Goal: Task Accomplishment & Management: Use online tool/utility

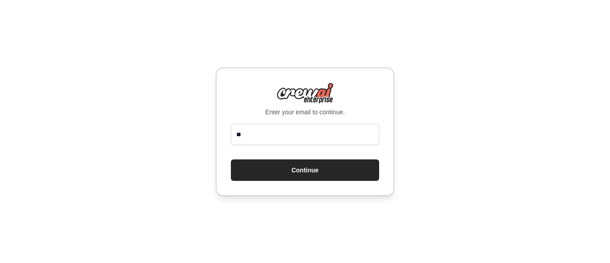
type input "*"
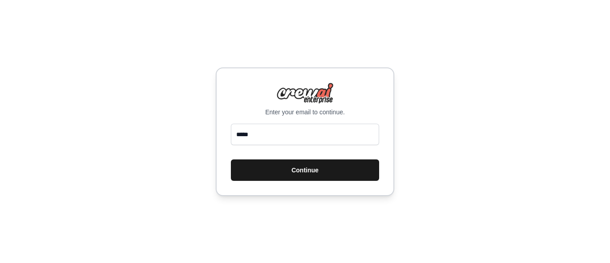
click at [293, 170] on button "Continue" at bounding box center [305, 169] width 148 height 21
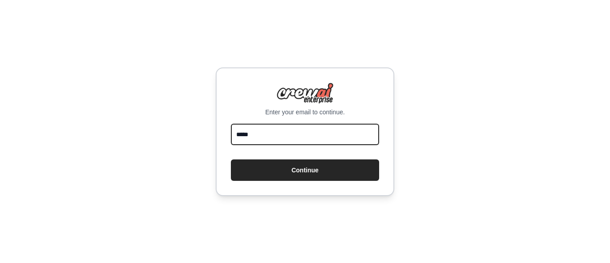
click at [287, 136] on input "*****" at bounding box center [305, 134] width 148 height 21
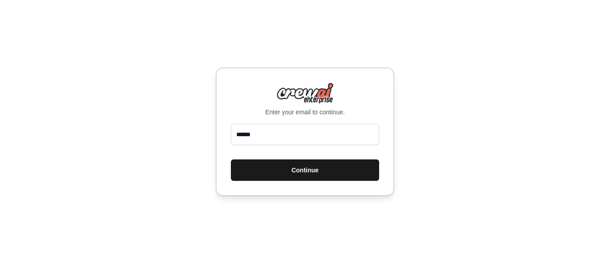
click at [296, 170] on button "Continue" at bounding box center [305, 169] width 148 height 21
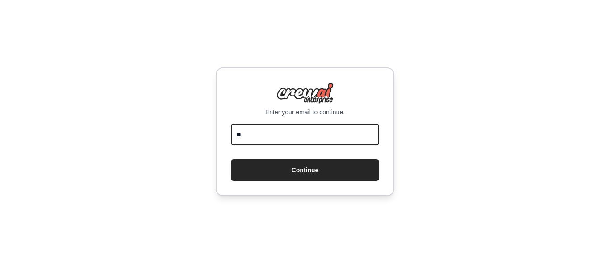
type input "*"
type input "**********"
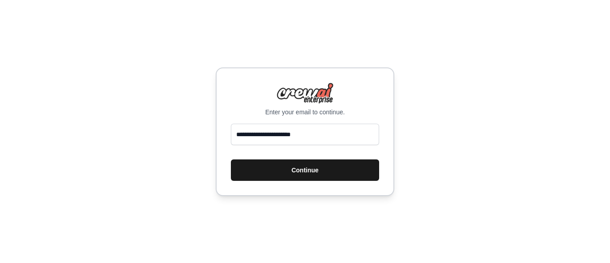
click at [301, 168] on button "Continue" at bounding box center [305, 169] width 148 height 21
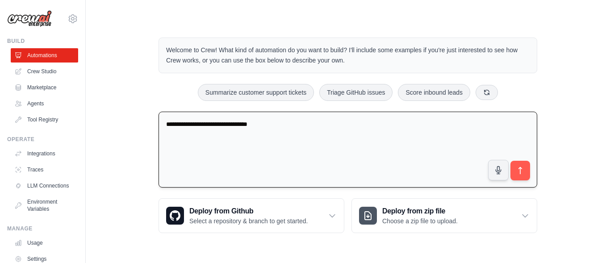
click at [210, 121] on textarea "**********" at bounding box center [347, 150] width 378 height 76
click at [210, 124] on textarea "**********" at bounding box center [347, 150] width 378 height 76
click at [196, 124] on textarea "**********" at bounding box center [347, 150] width 378 height 76
click at [202, 124] on textarea "**********" at bounding box center [347, 150] width 378 height 76
type textarea "**********"
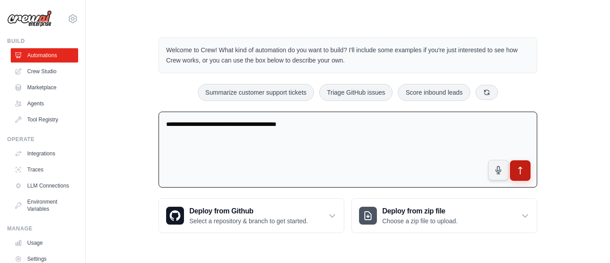
click at [519, 176] on button "submit" at bounding box center [520, 170] width 21 height 21
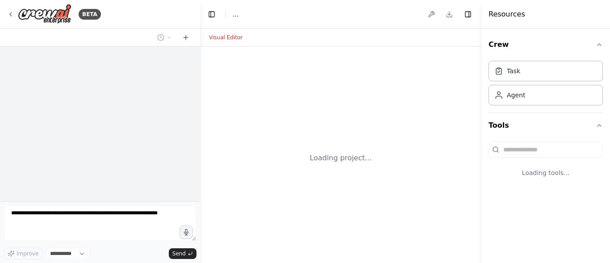
select select "****"
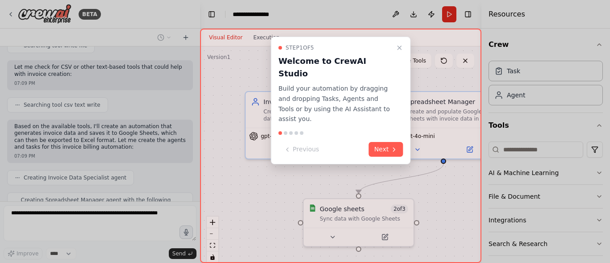
scroll to position [304, 0]
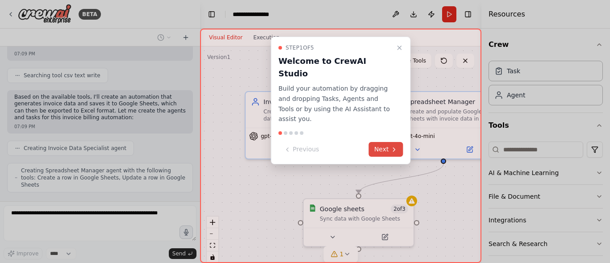
click at [391, 146] on icon at bounding box center [393, 149] width 7 height 7
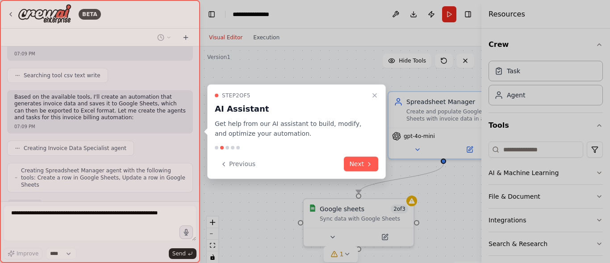
scroll to position [356, 0]
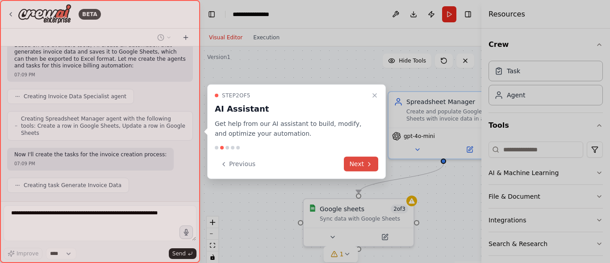
click at [361, 162] on button "Next" at bounding box center [361, 164] width 34 height 15
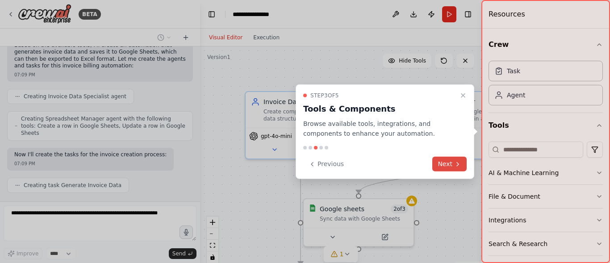
click at [450, 164] on button "Next" at bounding box center [449, 164] width 34 height 15
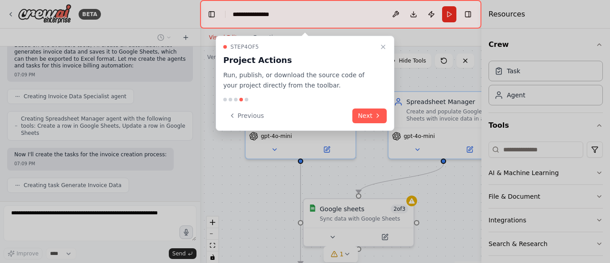
click at [373, 129] on div "Step 4 of 5 Project Actions Run, publish, or download the source code of your p…" at bounding box center [305, 83] width 178 height 95
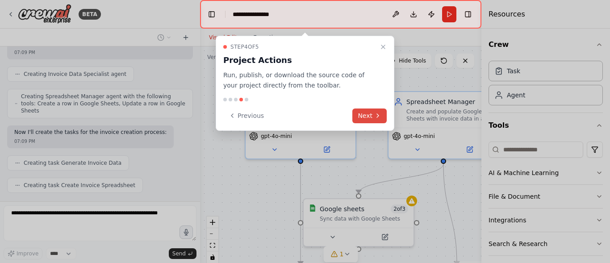
click at [371, 118] on button "Next" at bounding box center [369, 115] width 34 height 15
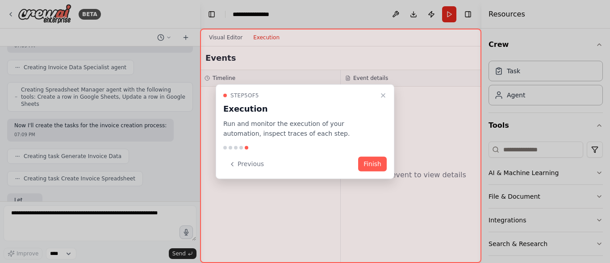
scroll to position [431, 0]
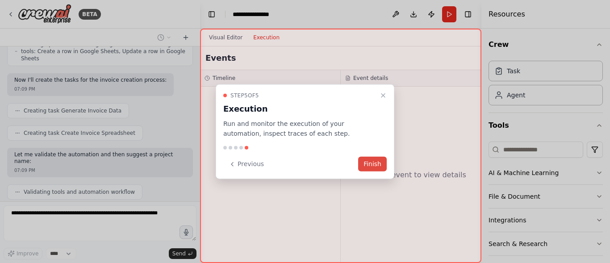
click at [372, 164] on button "Finish" at bounding box center [372, 164] width 29 height 15
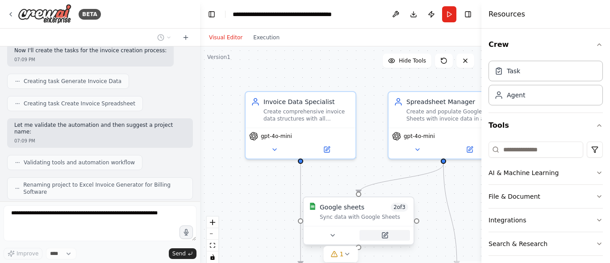
scroll to position [453, 0]
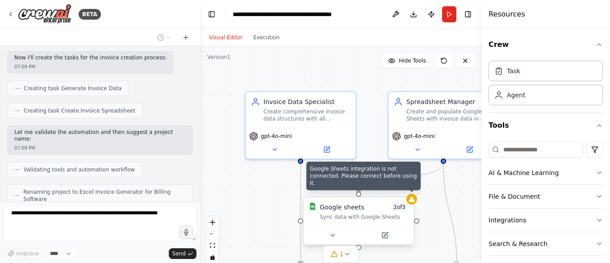
click at [412, 201] on icon at bounding box center [411, 198] width 6 height 5
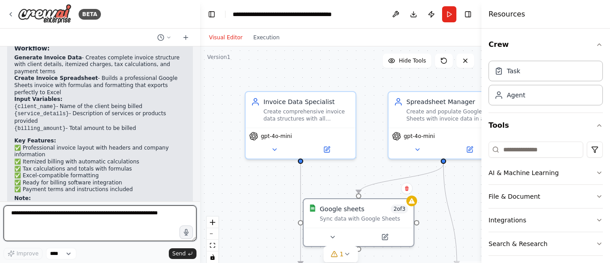
scroll to position [727, 0]
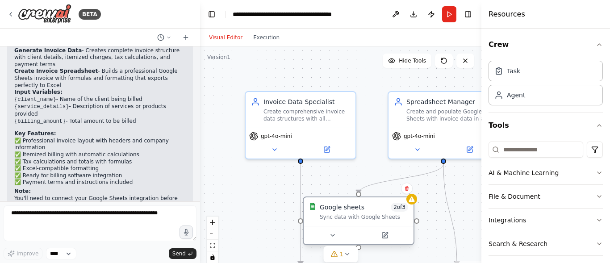
click at [336, 210] on div "Google sheets" at bounding box center [341, 207] width 45 height 9
click at [338, 214] on div "Sync data with Google Sheets" at bounding box center [363, 216] width 88 height 7
click at [338, 250] on div "1" at bounding box center [337, 253] width 13 height 9
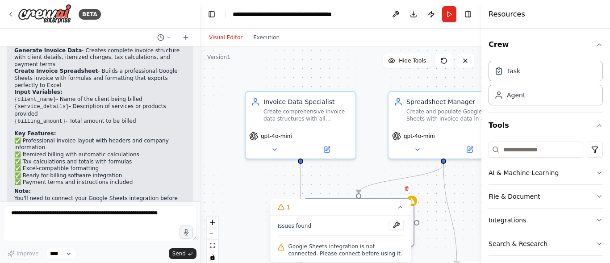
click at [365, 256] on span "Google Sheets integration is not connected. Please connect before using it." at bounding box center [346, 250] width 116 height 14
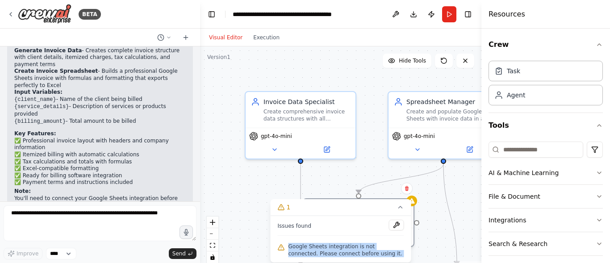
click at [365, 256] on span "Google Sheets integration is not connected. Please connect before using it." at bounding box center [346, 250] width 116 height 14
click at [367, 206] on button "1" at bounding box center [340, 207] width 141 height 17
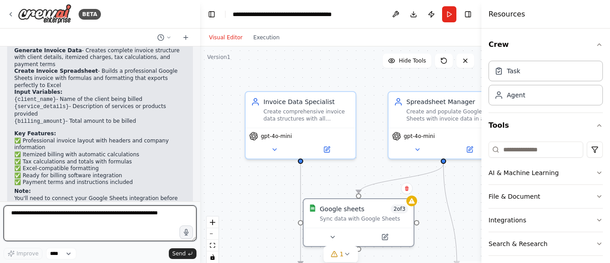
click at [139, 212] on textarea at bounding box center [100, 223] width 193 height 36
type textarea "*"
type textarea "**********"
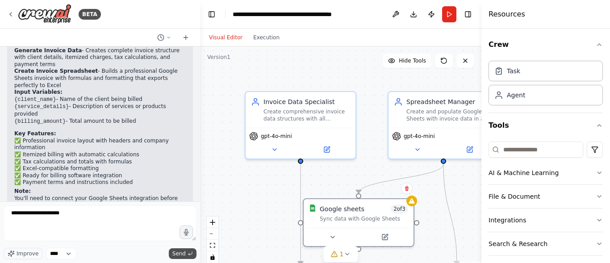
click at [178, 250] on span "Send" at bounding box center [178, 253] width 13 height 7
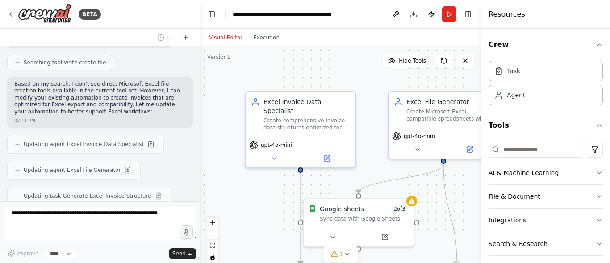
scroll to position [1172, 0]
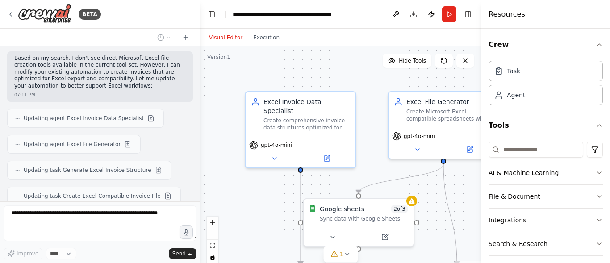
click at [269, 44] on div "Visual Editor Execution" at bounding box center [243, 38] width 81 height 18
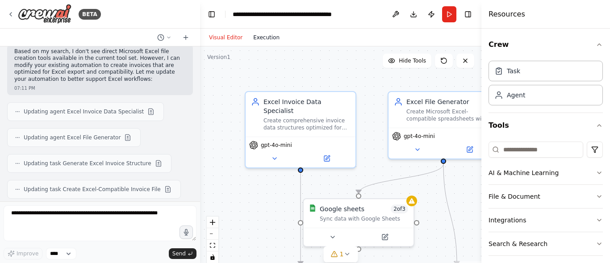
click at [267, 41] on button "Execution" at bounding box center [266, 37] width 37 height 11
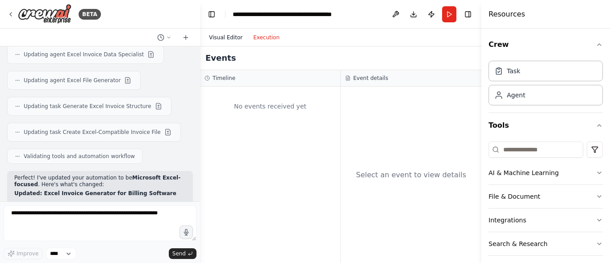
click at [228, 39] on button "Visual Editor" at bounding box center [225, 37] width 44 height 11
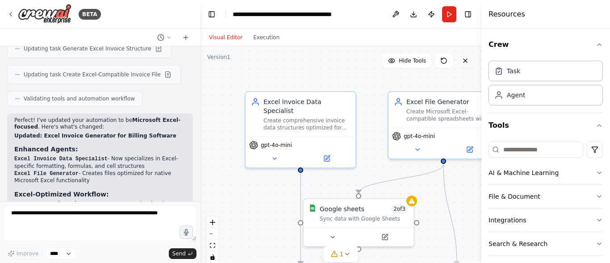
click at [468, 66] on button at bounding box center [465, 61] width 18 height 14
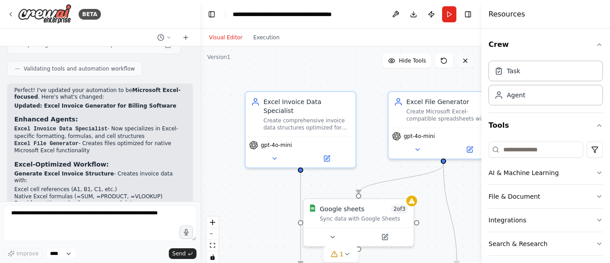
click at [468, 66] on button at bounding box center [465, 61] width 18 height 14
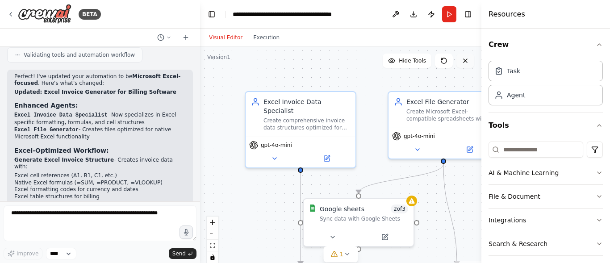
click at [468, 66] on button at bounding box center [465, 61] width 18 height 14
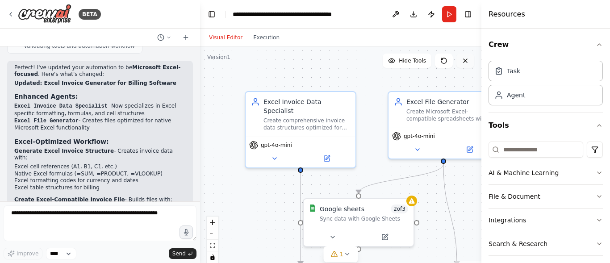
click at [468, 66] on button at bounding box center [465, 61] width 18 height 14
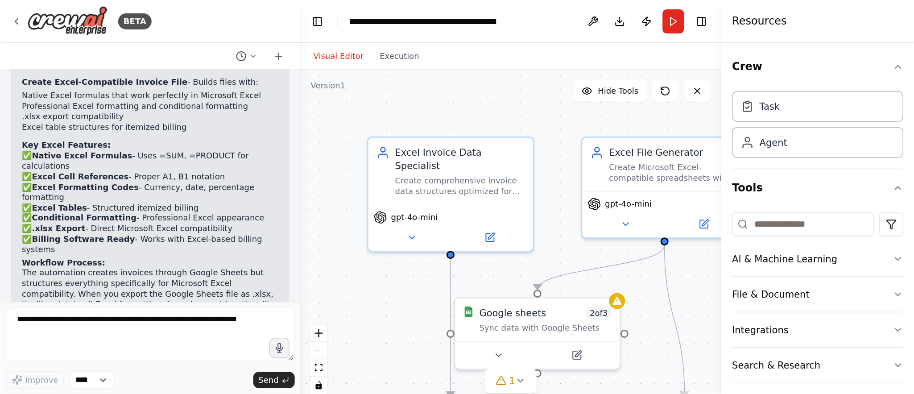
scroll to position [31, 0]
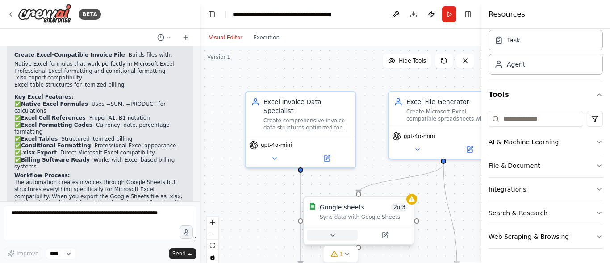
click at [344, 234] on button at bounding box center [332, 235] width 50 height 11
click at [347, 239] on button at bounding box center [332, 235] width 50 height 11
click at [468, 60] on icon at bounding box center [464, 60] width 7 height 7
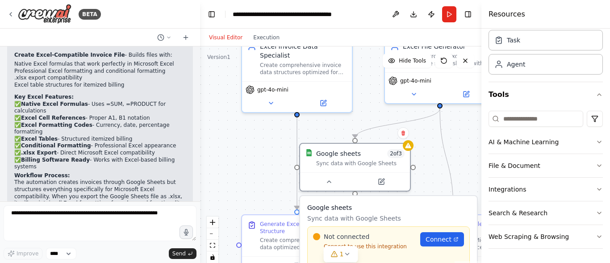
drag, startPoint x: 466, startPoint y: 199, endPoint x: 461, endPoint y: 133, distance: 65.8
click at [461, 133] on div ".deletable-edge-delete-btn { width: 20px; height: 20px; border: 0px solid #ffff…" at bounding box center [340, 157] width 281 height 223
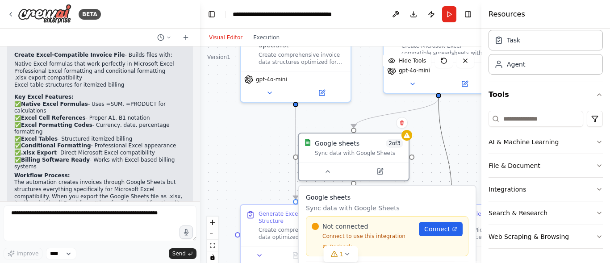
click at [449, 158] on icon "Edge from 6a497e47-baaf-46b3-8ef9-beee40413d54 to fc893680-1bb0-4114-9268-3db06…" at bounding box center [444, 148] width 13 height 101
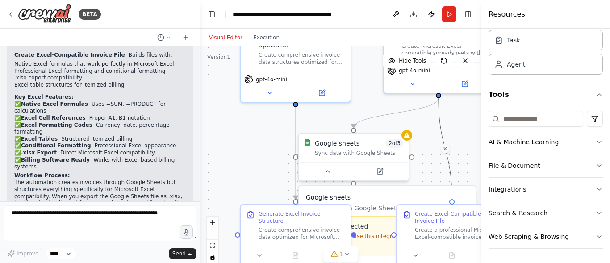
drag, startPoint x: 449, startPoint y: 158, endPoint x: 450, endPoint y: 106, distance: 51.3
click at [450, 106] on div ".deletable-edge-delete-btn { width: 20px; height: 20px; border: 0px solid #ffff…" at bounding box center [340, 157] width 281 height 223
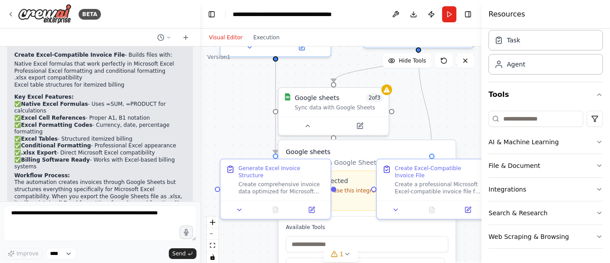
drag, startPoint x: 438, startPoint y: 141, endPoint x: 412, endPoint y: 89, distance: 58.5
click at [412, 89] on div ".deletable-edge-delete-btn { width: 20px; height: 20px; border: 0px solid #ffff…" at bounding box center [340, 157] width 281 height 223
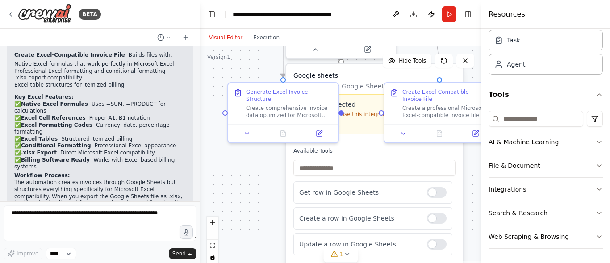
drag, startPoint x: 418, startPoint y: 116, endPoint x: 432, endPoint y: 47, distance: 71.0
click at [432, 47] on div ".deletable-edge-delete-btn { width: 20px; height: 20px; border: 0px solid #ffff…" at bounding box center [340, 157] width 281 height 223
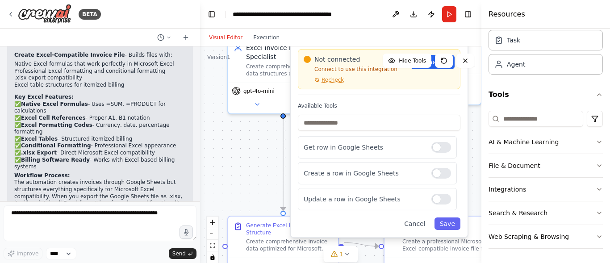
drag, startPoint x: 432, startPoint y: 76, endPoint x: 438, endPoint y: 33, distance: 43.2
click at [438, 33] on div "Visual Editor Execution Version 1 Hide Tools .deletable-edge-delete-btn { width…" at bounding box center [340, 146] width 281 height 234
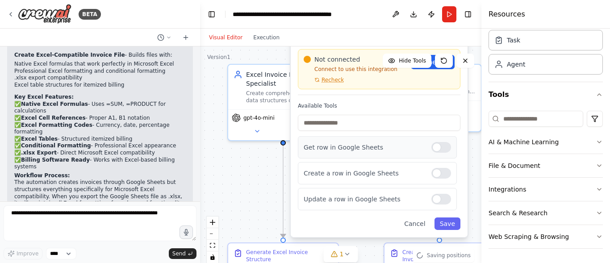
click at [438, 153] on div "Get row in Google Sheets" at bounding box center [377, 147] width 159 height 22
click at [445, 145] on div at bounding box center [441, 147] width 20 height 11
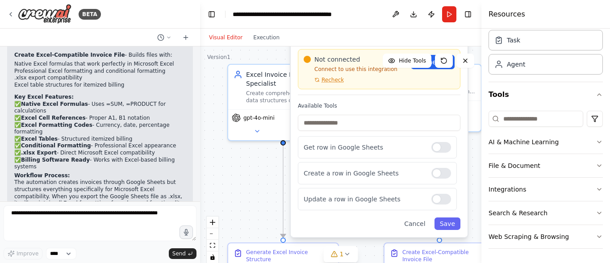
click at [441, 230] on div "Google sheets Sync data with Google Sheets Not connected Connect to use this in…" at bounding box center [378, 128] width 177 height 218
click at [447, 218] on button "Save" at bounding box center [447, 223] width 26 height 12
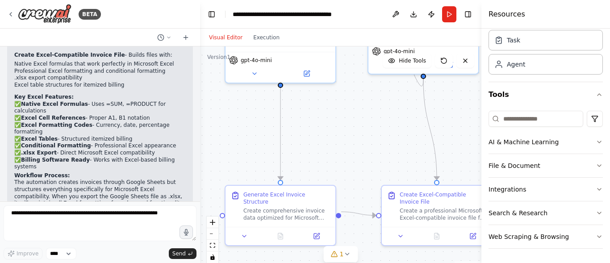
drag, startPoint x: 386, startPoint y: 193, endPoint x: 385, endPoint y: 128, distance: 64.7
click at [385, 128] on div ".deletable-edge-delete-btn { width: 20px; height: 20px; border: 0px solid #ffff…" at bounding box center [340, 157] width 281 height 223
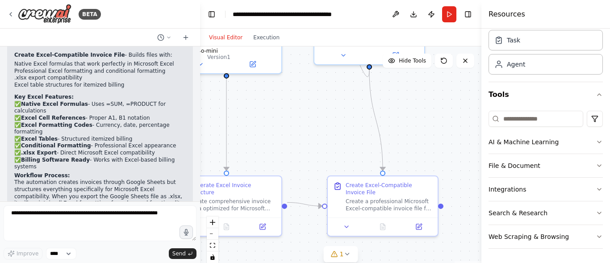
drag, startPoint x: 377, startPoint y: 142, endPoint x: 294, endPoint y: 140, distance: 82.6
click at [294, 140] on div ".deletable-edge-delete-btn { width: 20px; height: 20px; border: 0px solid #ffff…" at bounding box center [340, 157] width 281 height 223
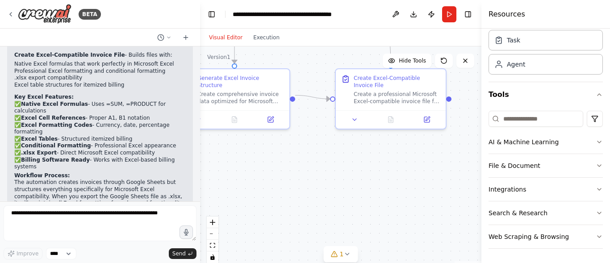
drag, startPoint x: 313, startPoint y: 146, endPoint x: 348, endPoint y: 38, distance: 113.2
click at [348, 38] on div "Visual Editor Execution Version 1 Hide Tools .deletable-edge-delete-btn { width…" at bounding box center [340, 146] width 281 height 234
click at [343, 254] on icon at bounding box center [346, 253] width 7 height 7
click at [401, 223] on button at bounding box center [396, 225] width 15 height 11
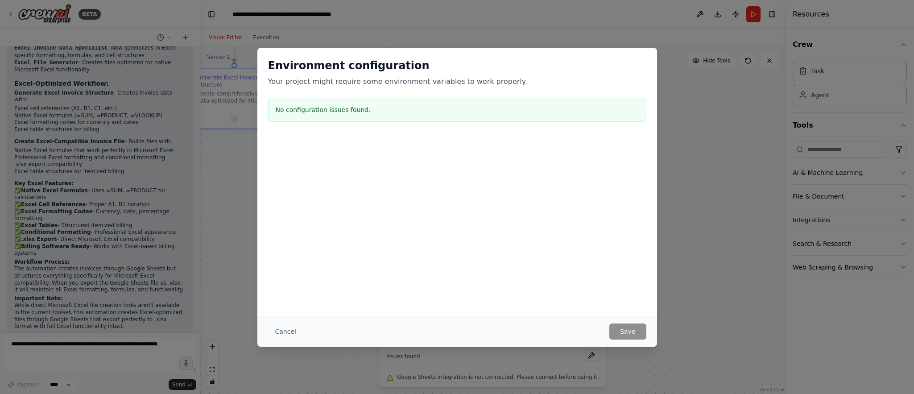
scroll to position [0, 0]
click at [288, 262] on button "Cancel" at bounding box center [285, 331] width 35 height 16
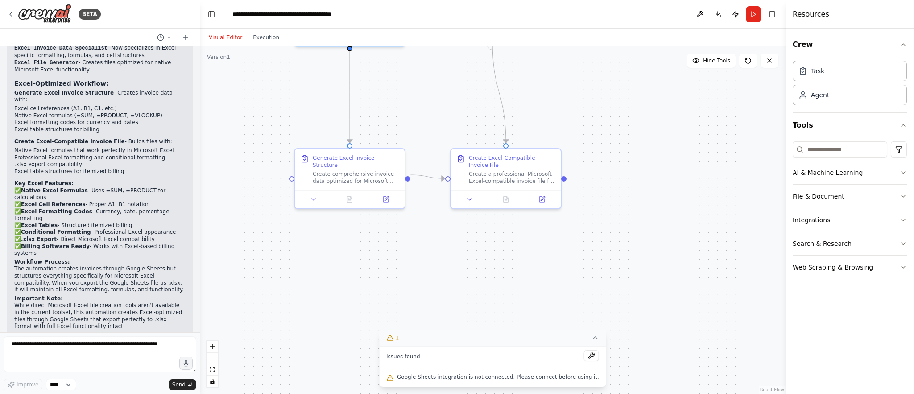
drag, startPoint x: 337, startPoint y: 189, endPoint x: 454, endPoint y: 278, distance: 146.5
click at [454, 262] on div ".deletable-edge-delete-btn { width: 20px; height: 20px; border: 0px solid #ffff…" at bounding box center [493, 220] width 586 height 348
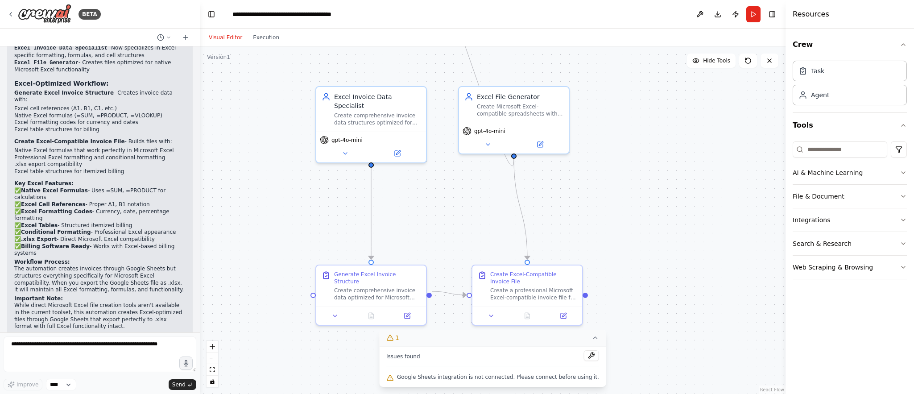
drag, startPoint x: 458, startPoint y: 122, endPoint x: 478, endPoint y: 230, distance: 110.3
click at [478, 230] on div ".deletable-edge-delete-btn { width: 20px; height: 20px; border: 0px solid #ffff…" at bounding box center [493, 220] width 586 height 348
click at [269, 40] on button "Execution" at bounding box center [266, 37] width 37 height 11
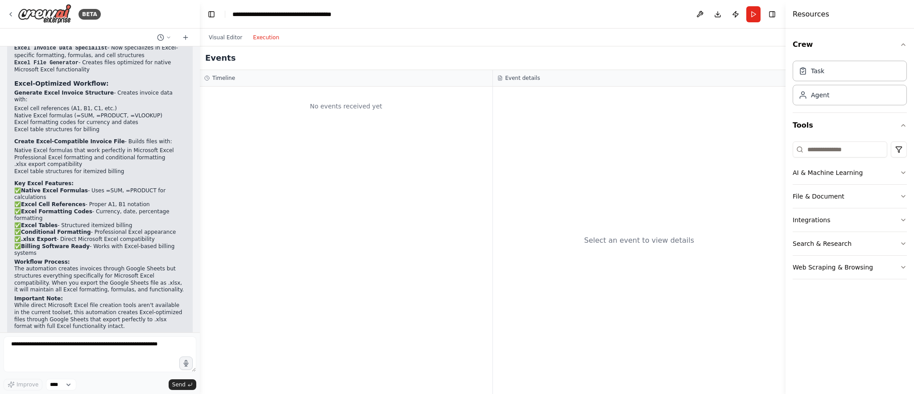
click at [227, 43] on div "Visual Editor Execution" at bounding box center [243, 38] width 81 height 18
click at [227, 39] on button "Visual Editor" at bounding box center [225, 37] width 44 height 11
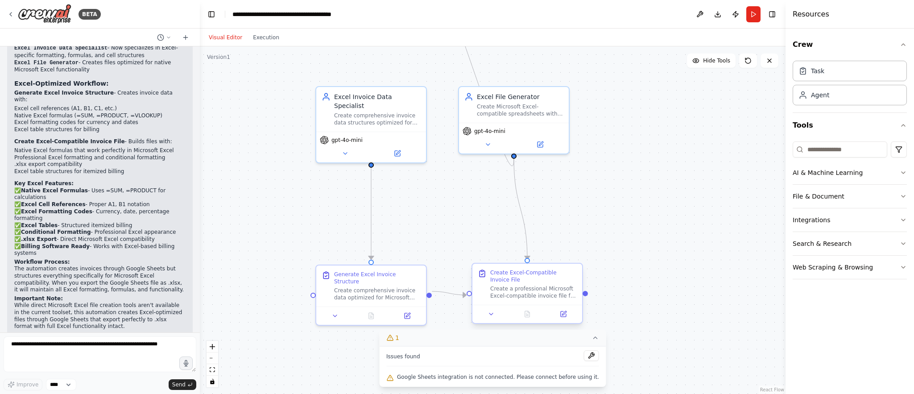
click at [520, 262] on div "Create Excel-Compatible Invoice File" at bounding box center [533, 276] width 87 height 14
click at [609, 196] on button "File & Document" at bounding box center [850, 196] width 114 height 23
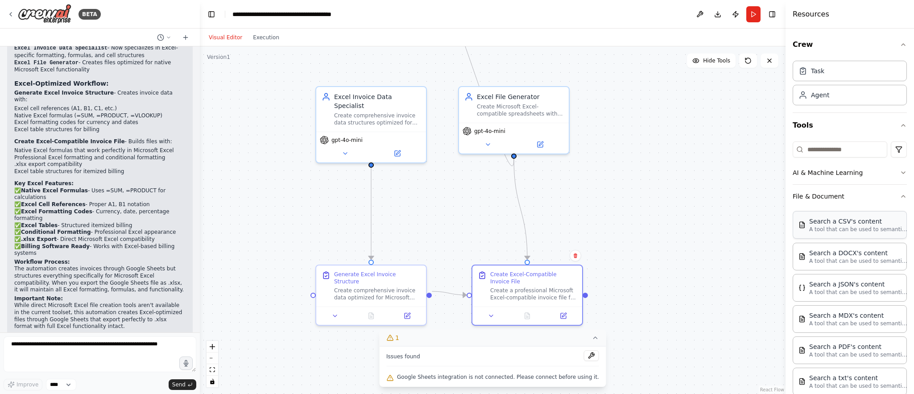
click at [609, 233] on p "A tool that can be used to semantic search a query from a CSV's content." at bounding box center [858, 229] width 98 height 7
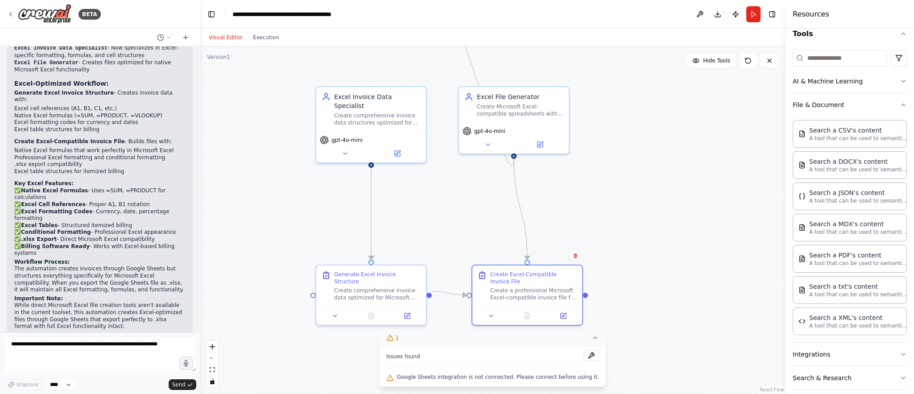
scroll to position [130, 0]
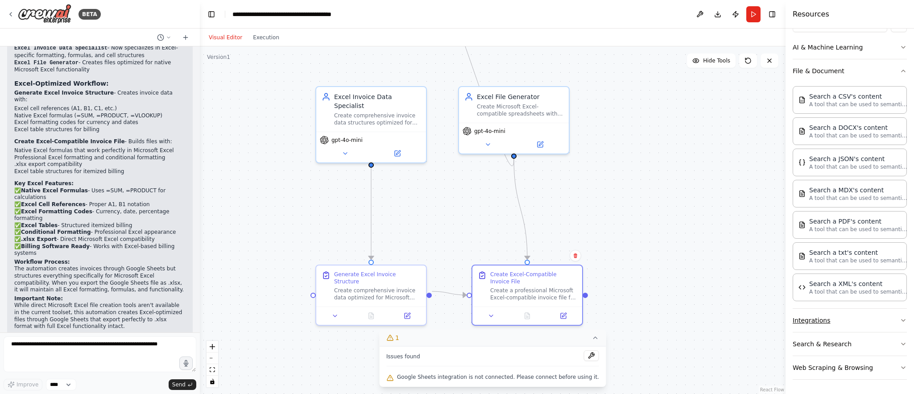
click at [609, 262] on button "Integrations" at bounding box center [850, 320] width 114 height 23
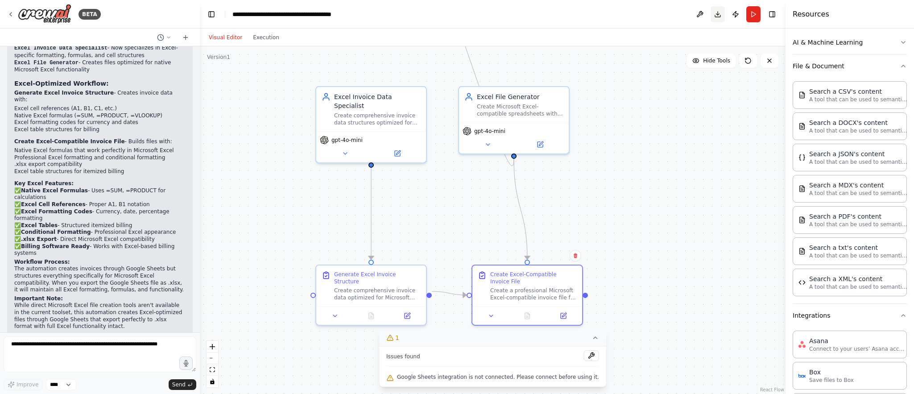
click at [609, 18] on button "Download" at bounding box center [718, 14] width 14 height 16
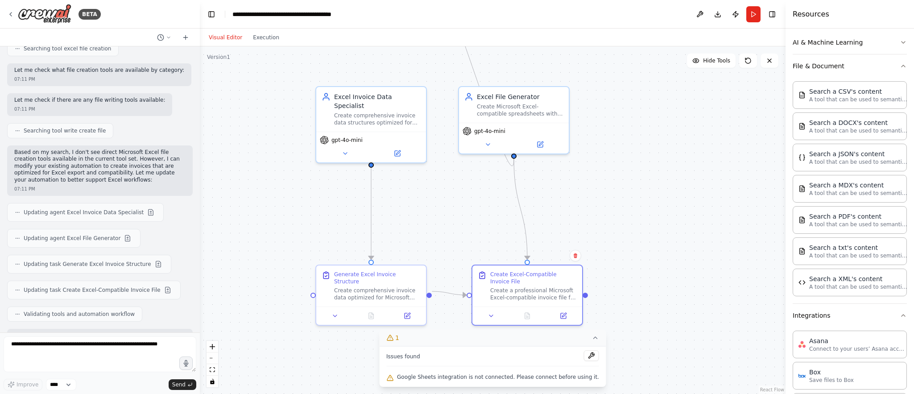
scroll to position [1091, 0]
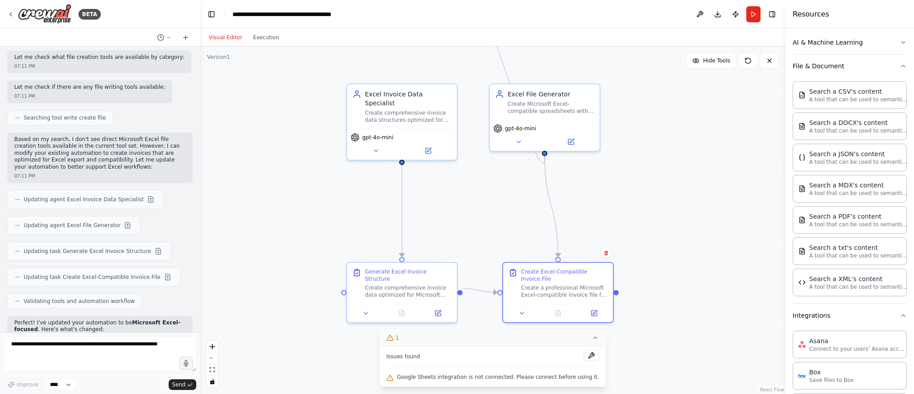
drag, startPoint x: 404, startPoint y: 240, endPoint x: 435, endPoint y: 237, distance: 30.9
click at [435, 237] on div ".deletable-edge-delete-btn { width: 20px; height: 20px; border: 0px solid #ffff…" at bounding box center [493, 220] width 586 height 348
click at [609, 15] on button "Run" at bounding box center [753, 14] width 14 height 16
click at [609, 15] on body "BETA can you create invoce for billing softer in excel 07:09 PM ▶ Thought proce…" at bounding box center [457, 197] width 914 height 394
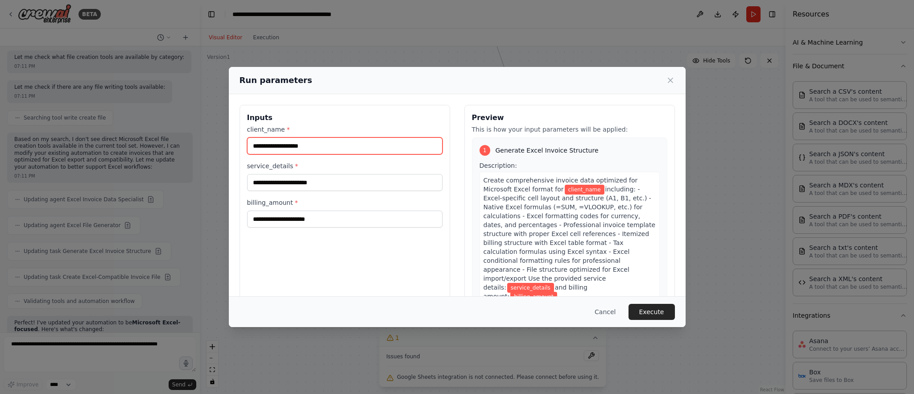
click at [369, 146] on input "client_name *" at bounding box center [344, 145] width 195 height 17
click at [609, 262] on button "Execute" at bounding box center [652, 312] width 46 height 16
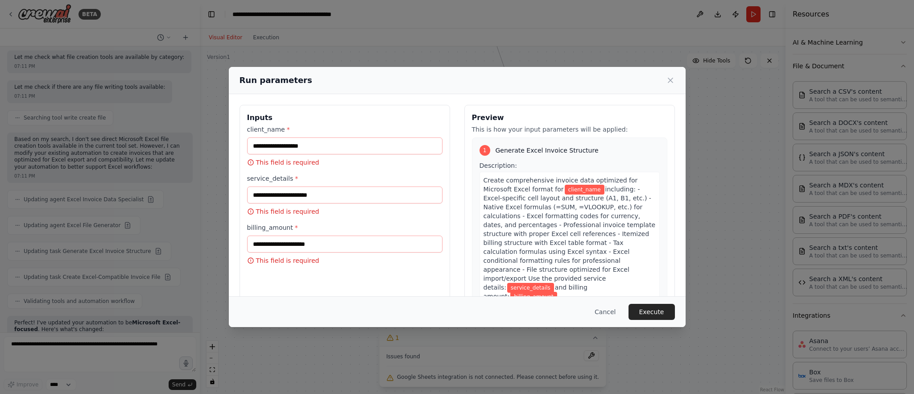
drag, startPoint x: 655, startPoint y: 305, endPoint x: 414, endPoint y: 219, distance: 255.6
click at [414, 219] on div "Run parameters Inputs client_name * This field is required service_details * Th…" at bounding box center [457, 197] width 457 height 260
click at [422, 147] on input "client_name *" at bounding box center [344, 145] width 195 height 17
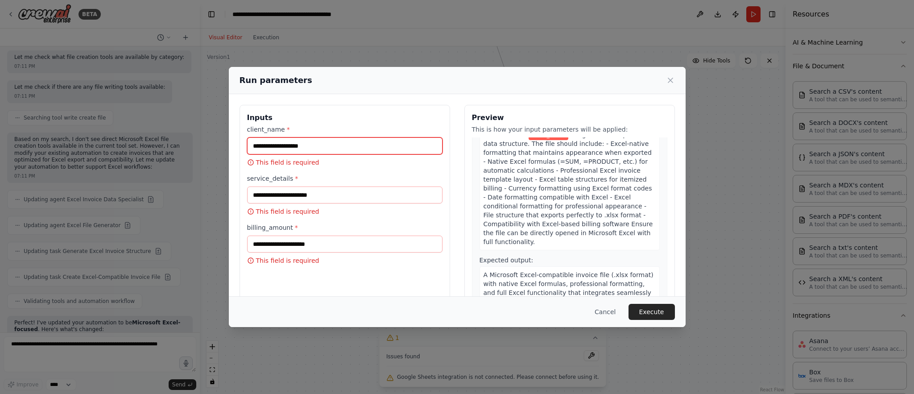
scroll to position [299, 0]
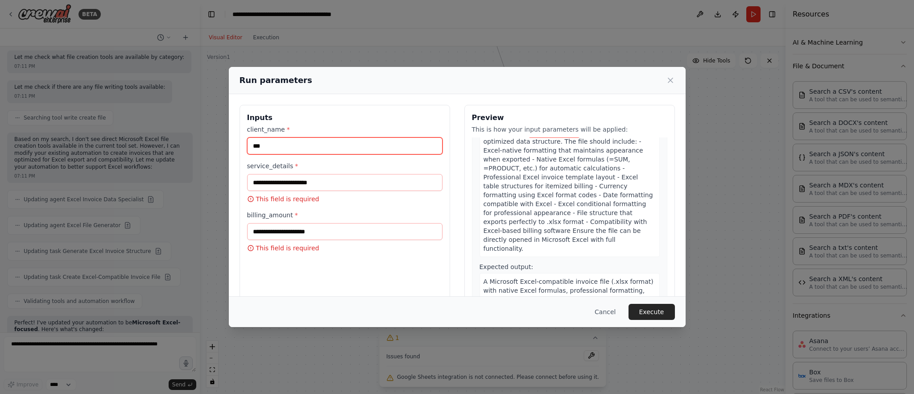
type input "***"
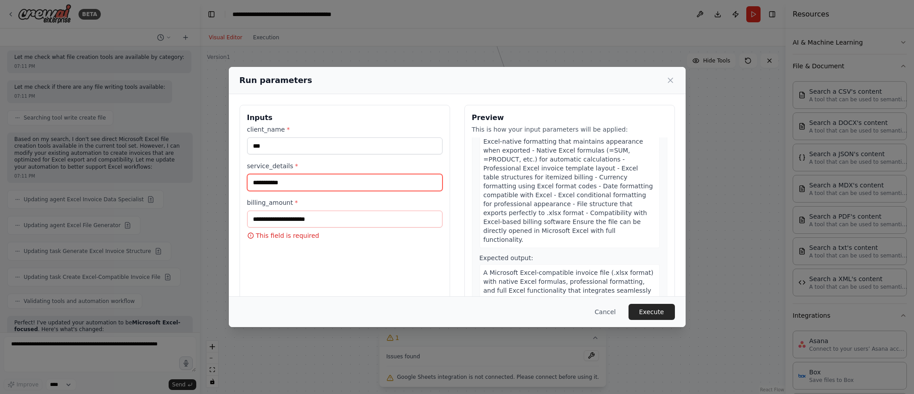
type input "**********"
type input "****"
click at [609, 262] on button "Execute" at bounding box center [652, 312] width 46 height 16
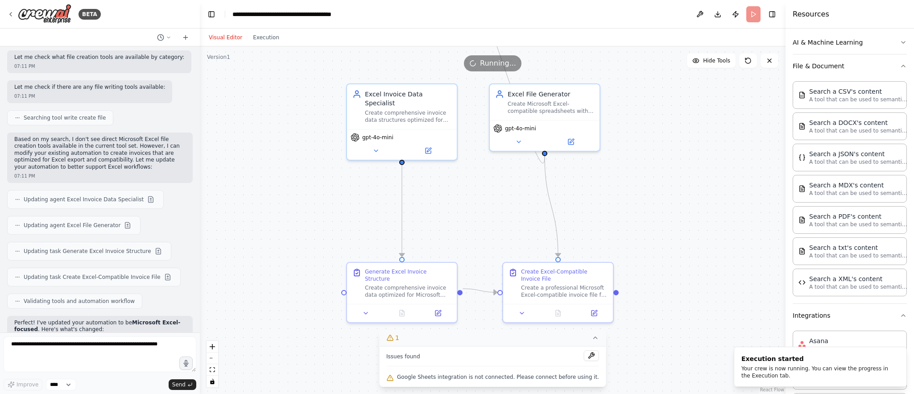
click at [609, 24] on header "**********" at bounding box center [493, 14] width 586 height 29
click at [609, 17] on header "**********" at bounding box center [493, 14] width 586 height 29
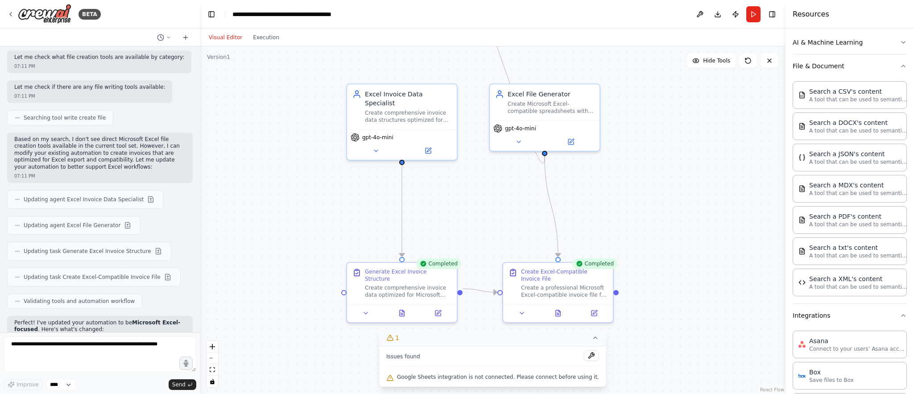
click at [464, 262] on span "Google Sheets integration is not connected. Please connect before using it." at bounding box center [498, 376] width 202 height 7
click at [264, 44] on div "Visual Editor Execution" at bounding box center [243, 38] width 81 height 18
click at [264, 38] on button "Execution" at bounding box center [266, 37] width 37 height 11
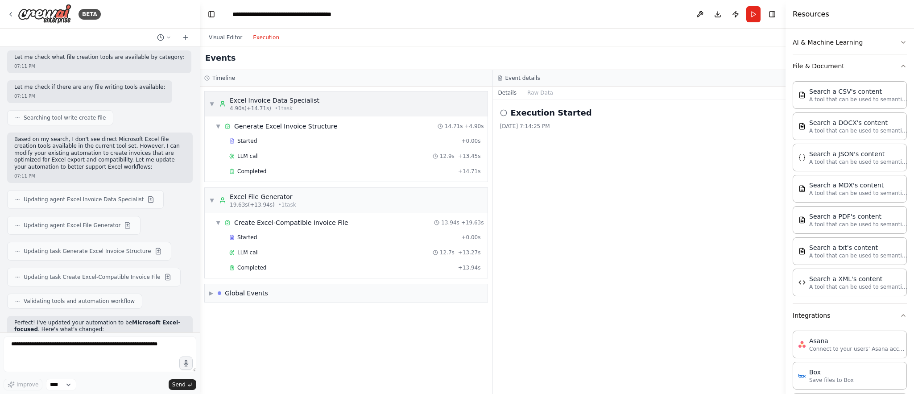
click at [260, 99] on div "Excel Invoice Data Specialist" at bounding box center [275, 100] width 90 height 9
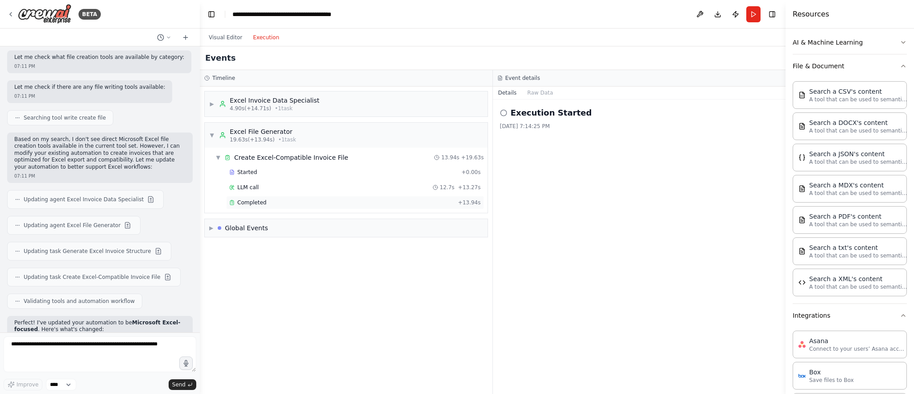
click at [243, 202] on span "Completed" at bounding box center [251, 202] width 29 height 7
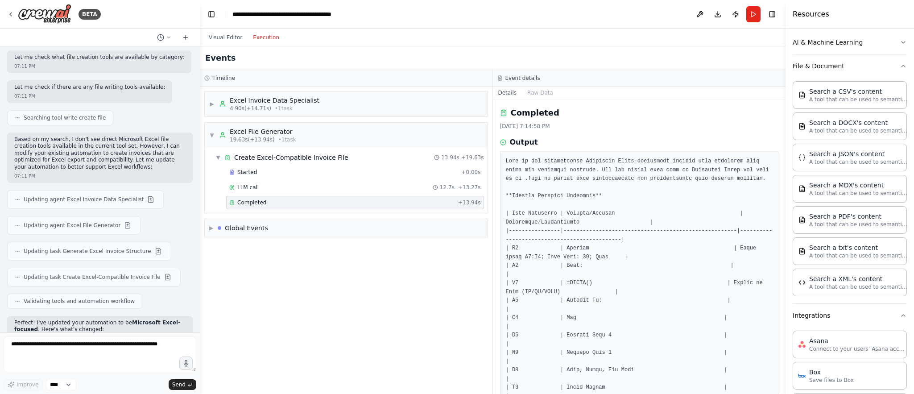
click at [243, 202] on span "Completed" at bounding box center [251, 202] width 29 height 7
click at [244, 228] on div "Global Events" at bounding box center [246, 228] width 43 height 9
click at [305, 104] on div "Excel Invoice Data Specialist" at bounding box center [275, 100] width 90 height 9
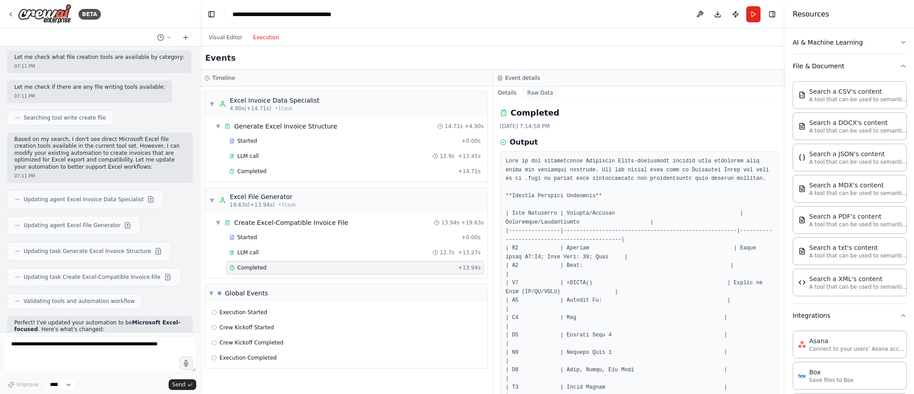
click at [533, 94] on button "Raw Data" at bounding box center [540, 93] width 37 height 12
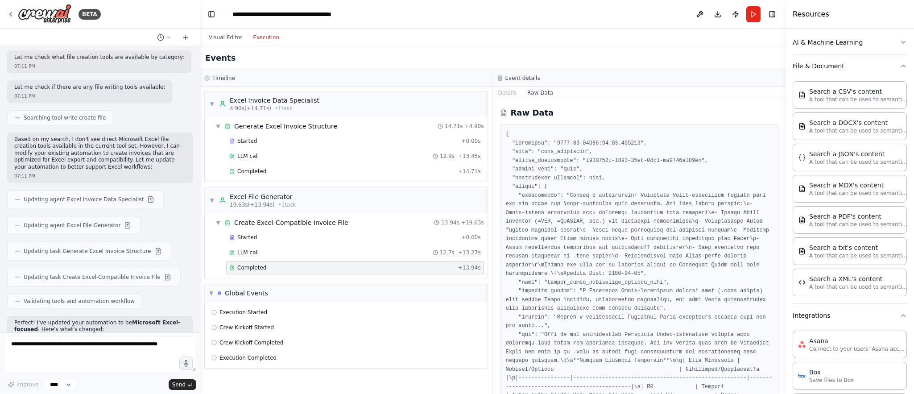
click at [513, 116] on h2 "Raw Data" at bounding box center [532, 113] width 43 height 12
click at [513, 90] on button "Details" at bounding box center [507, 93] width 29 height 12
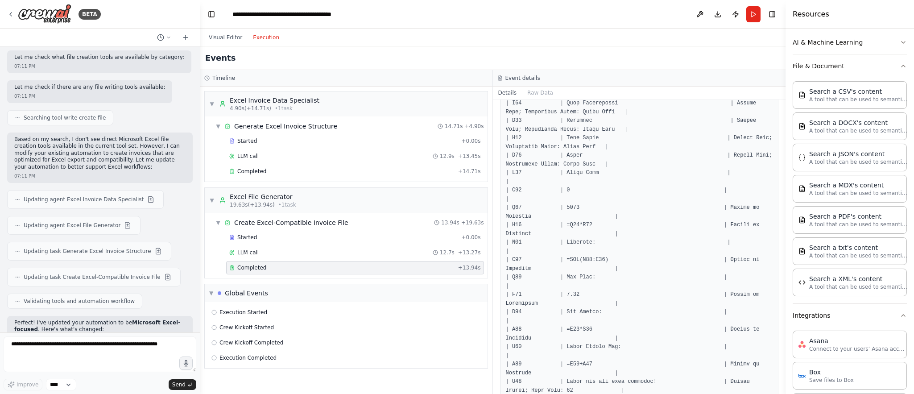
scroll to position [601, 0]
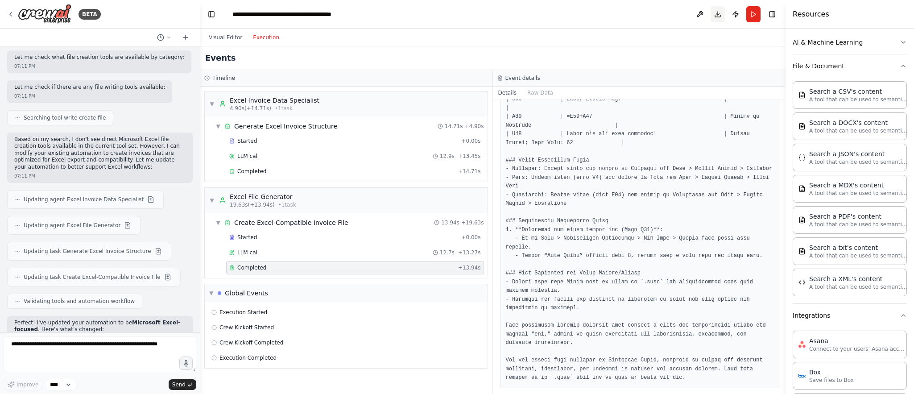
click at [609, 15] on button "Download" at bounding box center [718, 14] width 14 height 16
click at [609, 262] on div "Please wait while we generate the code." at bounding box center [796, 375] width 108 height 7
click at [252, 41] on button "Execution" at bounding box center [266, 37] width 37 height 11
click at [241, 262] on span "Completed" at bounding box center [251, 267] width 29 height 7
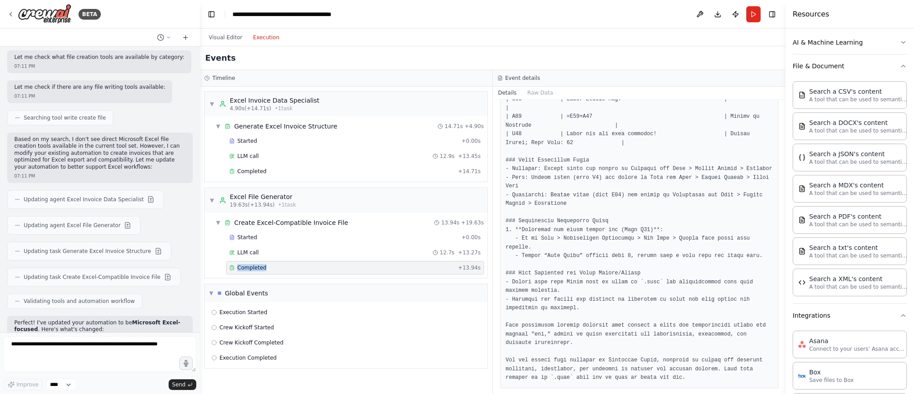
click at [241, 262] on span "Completed" at bounding box center [251, 267] width 29 height 7
click at [526, 79] on h3 "Event details" at bounding box center [523, 78] width 35 height 7
click at [609, 75] on button "File & Document" at bounding box center [850, 65] width 114 height 23
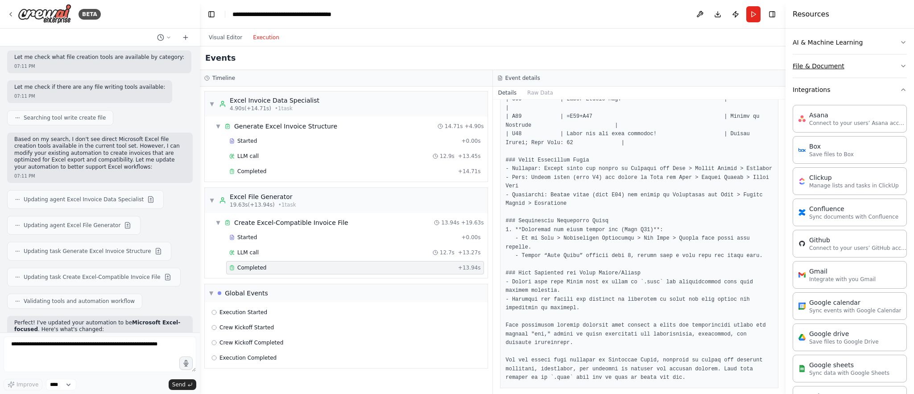
click at [609, 75] on button "File & Document" at bounding box center [850, 65] width 114 height 23
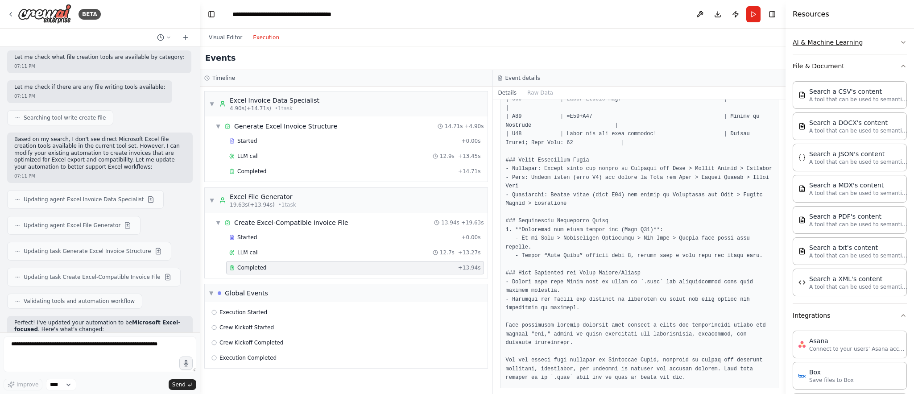
click at [609, 50] on button "AI & Machine Learning" at bounding box center [850, 42] width 114 height 23
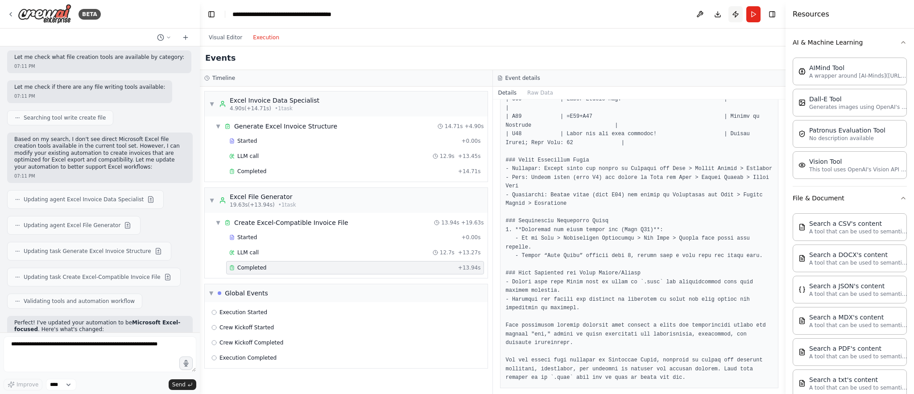
click at [609, 16] on button "Publish" at bounding box center [736, 14] width 14 height 16
click at [609, 16] on header "**********" at bounding box center [493, 14] width 586 height 29
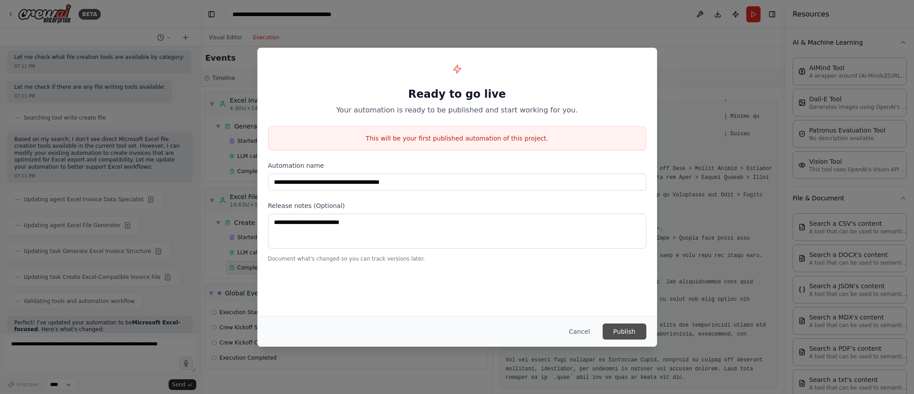
click at [609, 262] on button "Publish" at bounding box center [625, 331] width 44 height 16
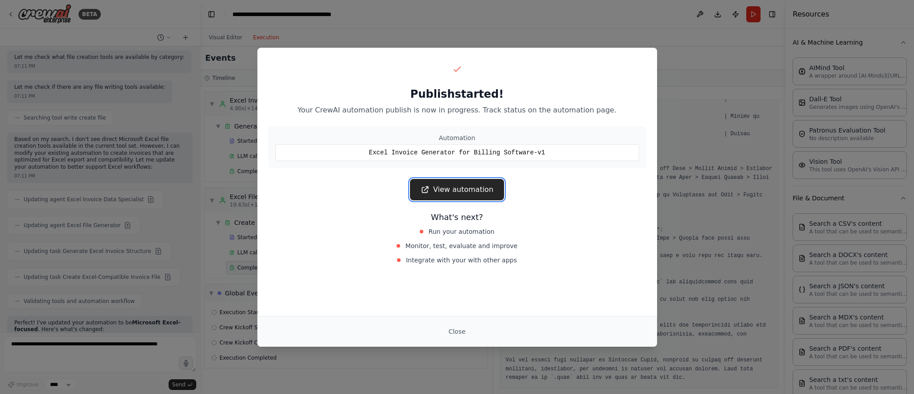
click at [448, 195] on link "View automation" at bounding box center [457, 189] width 94 height 21
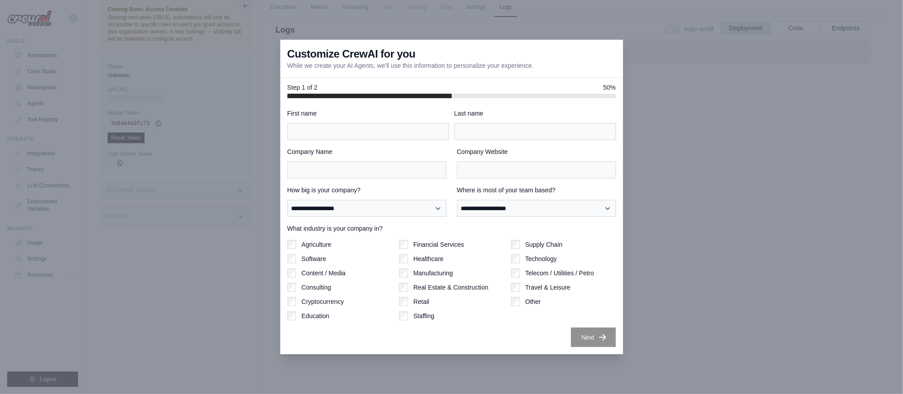
click at [440, 250] on div "Financial Services Healthcare Manufacturing Real Estate & Construction Retail S…" at bounding box center [451, 280] width 105 height 80
click at [311, 263] on label "Software" at bounding box center [313, 258] width 25 height 9
click at [525, 298] on label "Other" at bounding box center [533, 301] width 16 height 9
click at [394, 131] on input "First name" at bounding box center [368, 131] width 162 height 17
type input "*****"
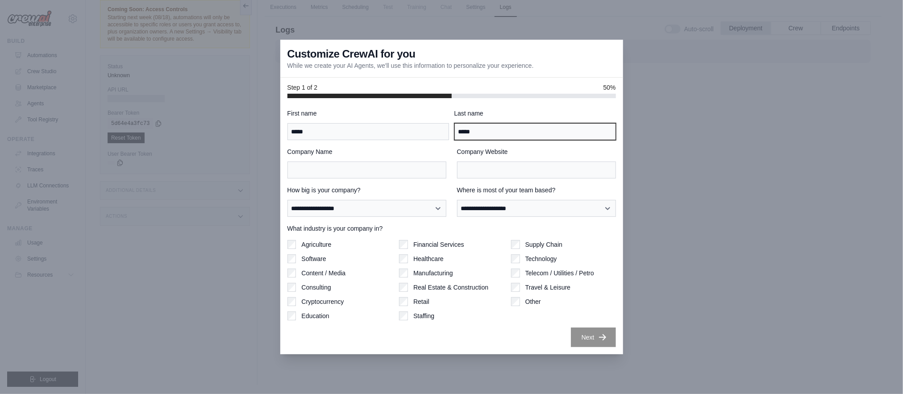
type input "*****"
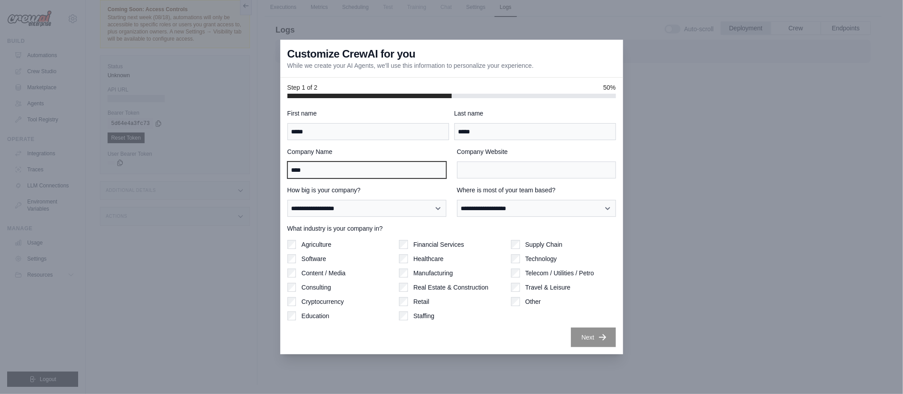
type input "***"
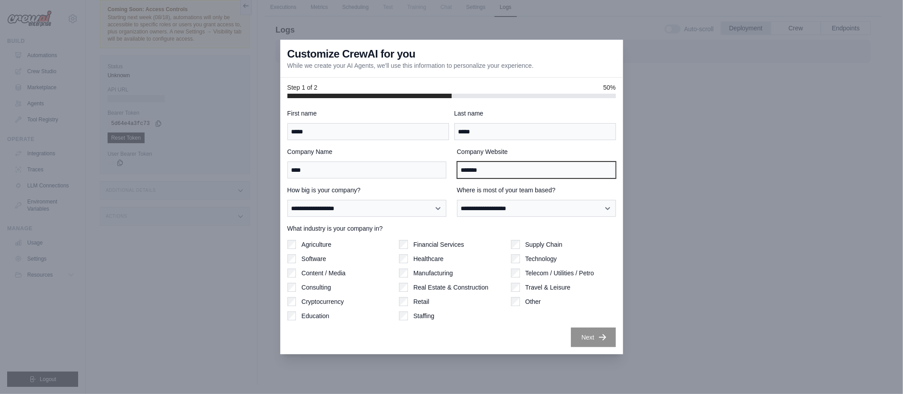
type input "*******"
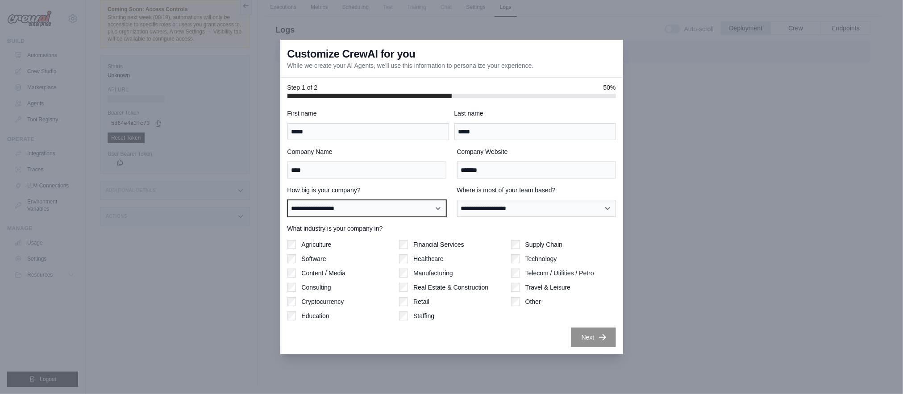
select select "**********"
click at [287, 200] on select "**********" at bounding box center [366, 208] width 159 height 17
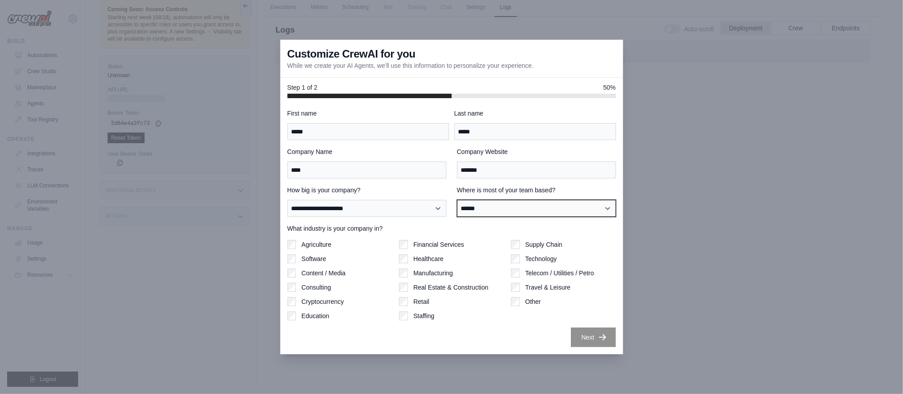
click at [457, 200] on select "**********" at bounding box center [536, 208] width 159 height 17
select select "**********"
click at [457, 200] on select "**********" at bounding box center [536, 208] width 159 height 17
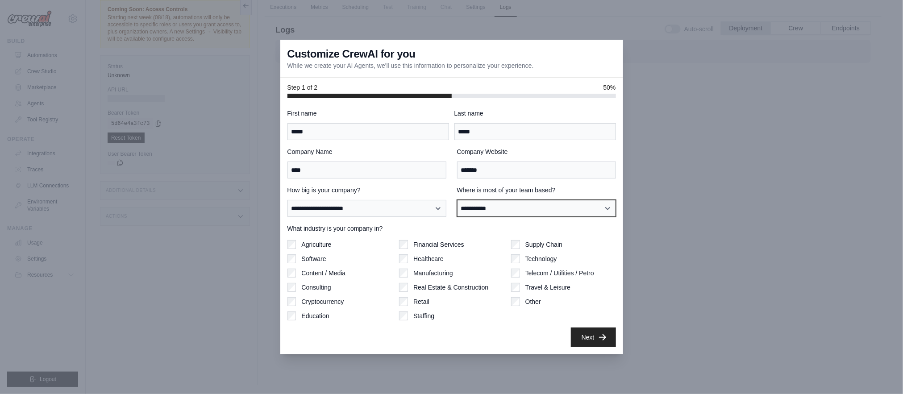
click at [457, 200] on select "**********" at bounding box center [536, 208] width 159 height 17
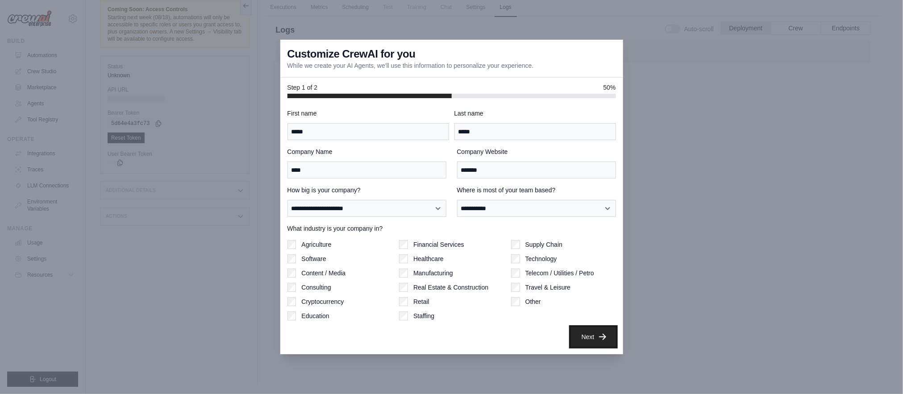
click at [580, 339] on button "Next" at bounding box center [593, 337] width 45 height 20
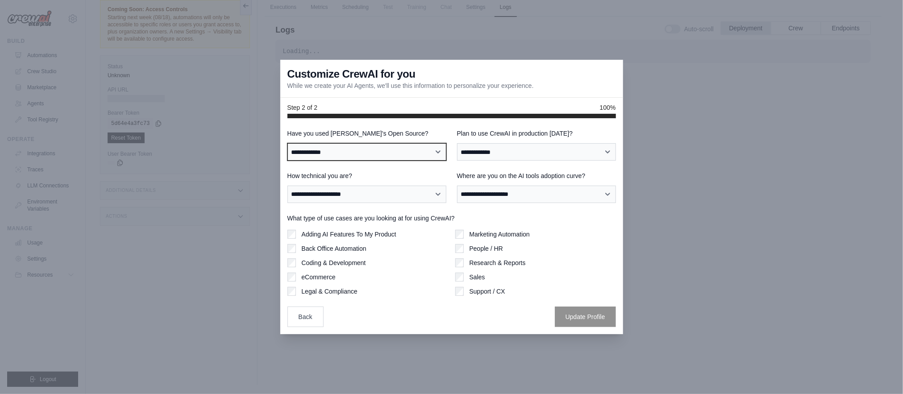
click at [366, 150] on select "**********" at bounding box center [366, 151] width 159 height 17
select select "**"
click at [287, 143] on select "**********" at bounding box center [366, 151] width 159 height 17
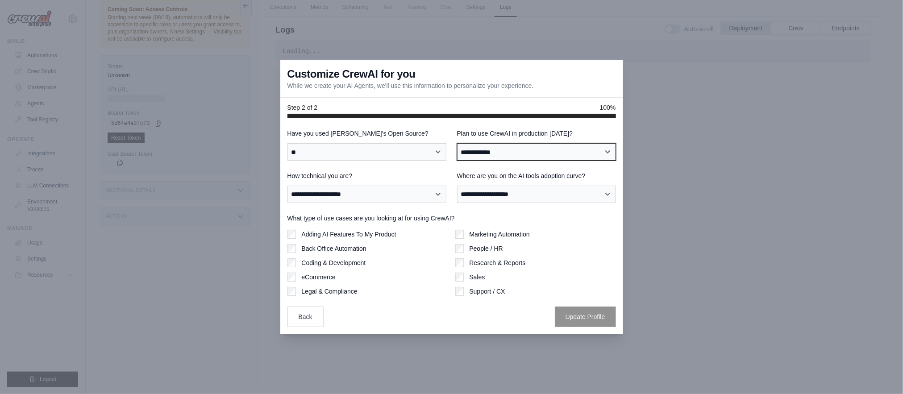
click at [503, 147] on select "**********" at bounding box center [536, 151] width 159 height 17
select select "****"
click at [457, 143] on select "**********" at bounding box center [536, 151] width 159 height 17
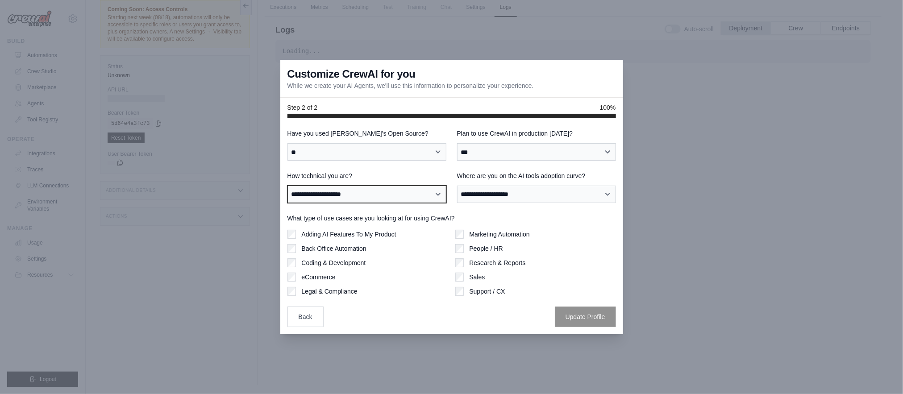
click at [379, 195] on select "**********" at bounding box center [366, 194] width 159 height 17
select select "**********"
click at [287, 186] on select "**********" at bounding box center [366, 194] width 159 height 17
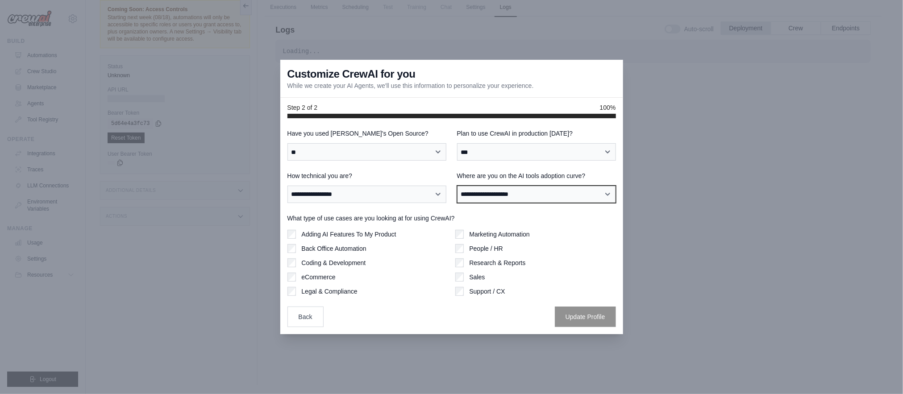
click at [496, 186] on select "**********" at bounding box center [536, 194] width 159 height 17
select select "**********"
click at [457, 186] on select "**********" at bounding box center [536, 194] width 159 height 17
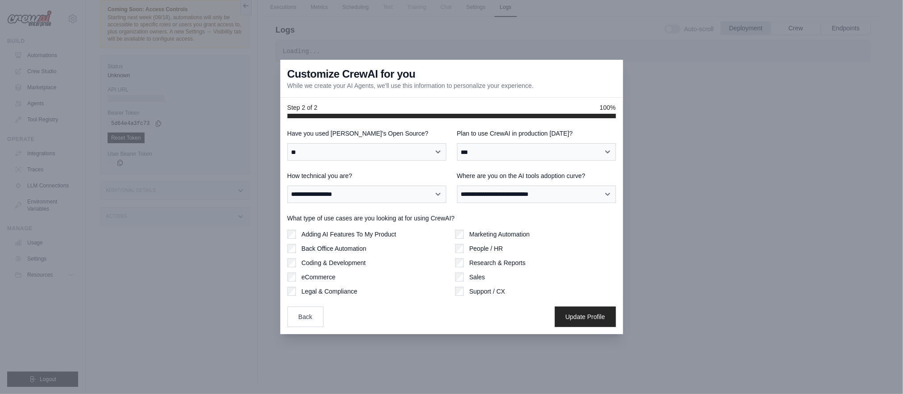
click at [552, 319] on div "Back Update Profile" at bounding box center [451, 317] width 328 height 21
click at [570, 316] on button "Update Profile" at bounding box center [585, 316] width 61 height 21
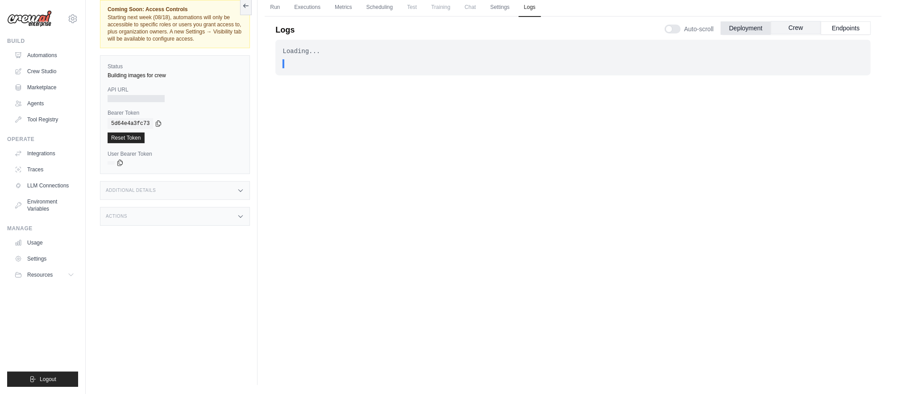
click at [794, 28] on button "Crew" at bounding box center [796, 27] width 50 height 13
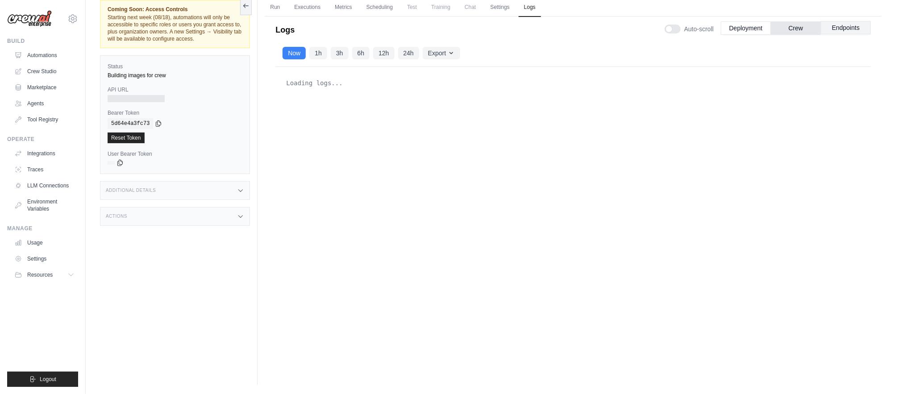
click at [845, 29] on button "Endpoints" at bounding box center [846, 27] width 50 height 13
click at [244, 12] on button at bounding box center [246, 5] width 12 height 19
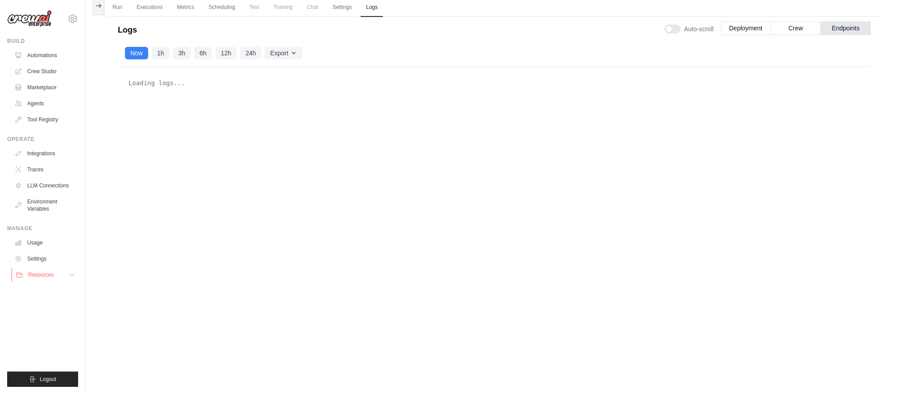
click at [31, 279] on button "Resources" at bounding box center [45, 275] width 67 height 14
click at [286, 47] on button "Export" at bounding box center [283, 52] width 37 height 12
click at [278, 85] on button "Export as CSV" at bounding box center [260, 88] width 86 height 16
click at [817, 21] on button "Crew" at bounding box center [796, 27] width 50 height 13
click at [742, 29] on button "Deployment" at bounding box center [746, 27] width 50 height 13
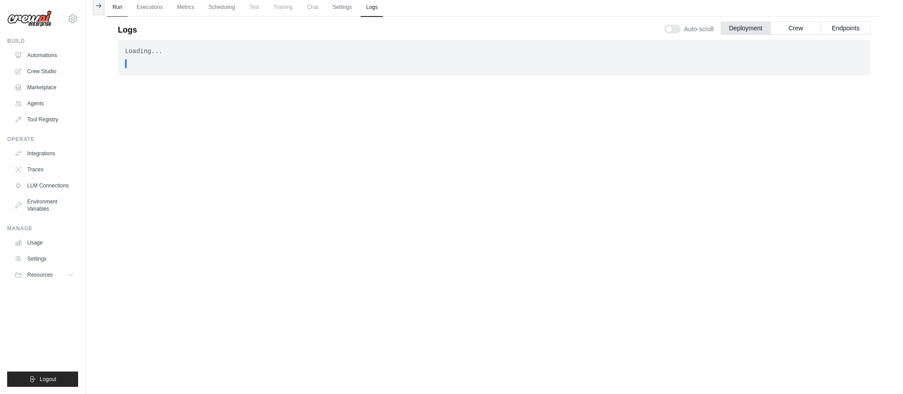
click at [122, 7] on link "Run" at bounding box center [117, 7] width 21 height 19
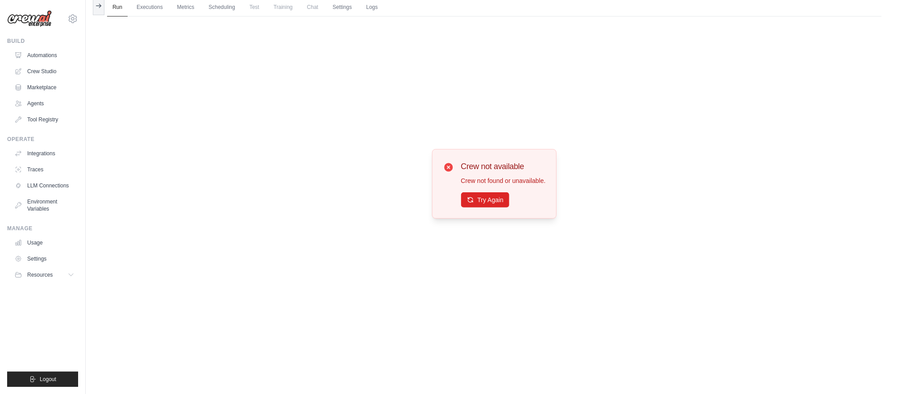
click at [492, 210] on div "Crew not available Crew not found or unavailable. Try Again" at bounding box center [494, 184] width 125 height 70
click at [493, 203] on button "Try Again" at bounding box center [485, 199] width 49 height 15
click at [39, 76] on link "Crew Studio" at bounding box center [45, 71] width 67 height 14
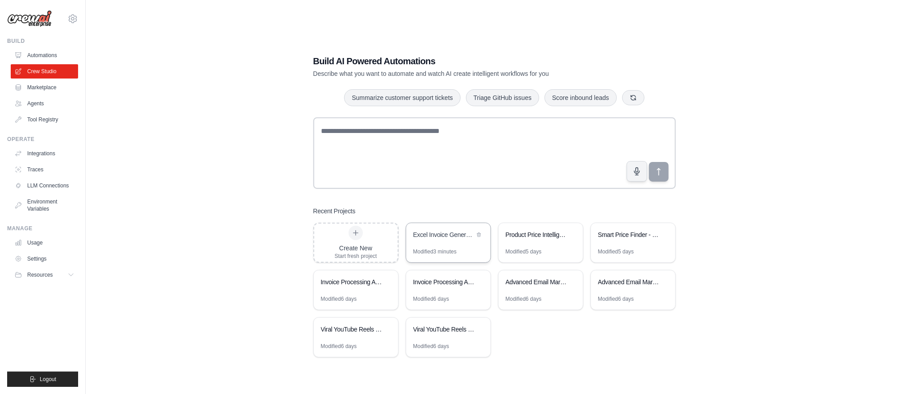
click at [454, 256] on div "Modified 3 minutes" at bounding box center [448, 255] width 84 height 14
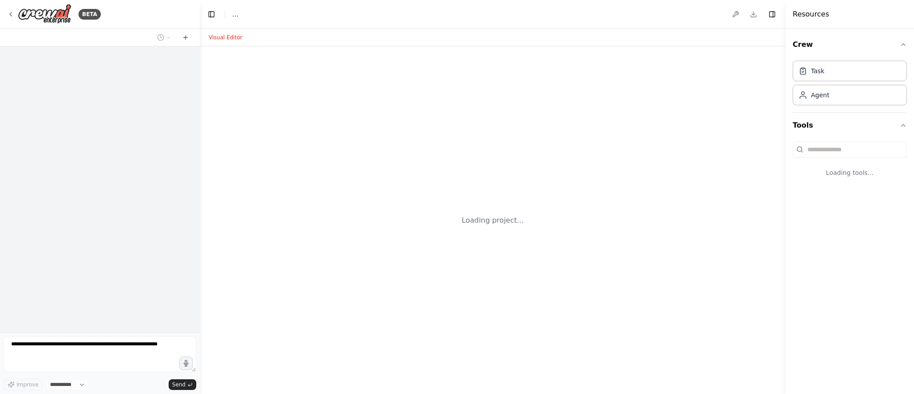
select select "****"
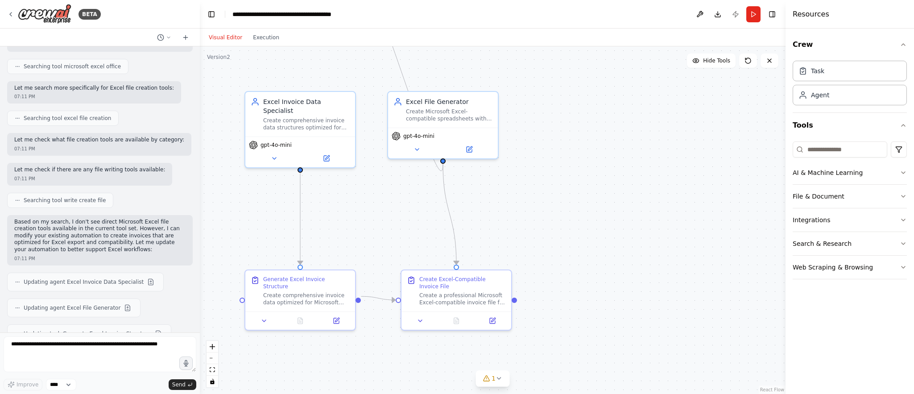
scroll to position [1002, 0]
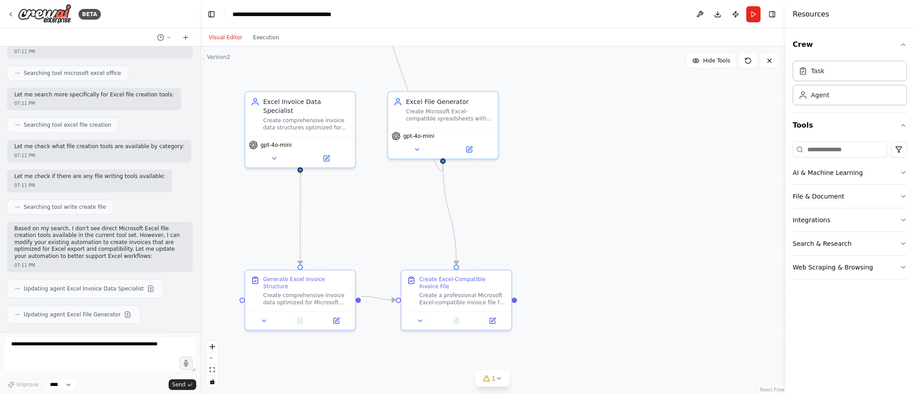
click at [756, 22] on header "**********" at bounding box center [493, 14] width 586 height 29
click at [261, 41] on button "Execution" at bounding box center [266, 37] width 37 height 11
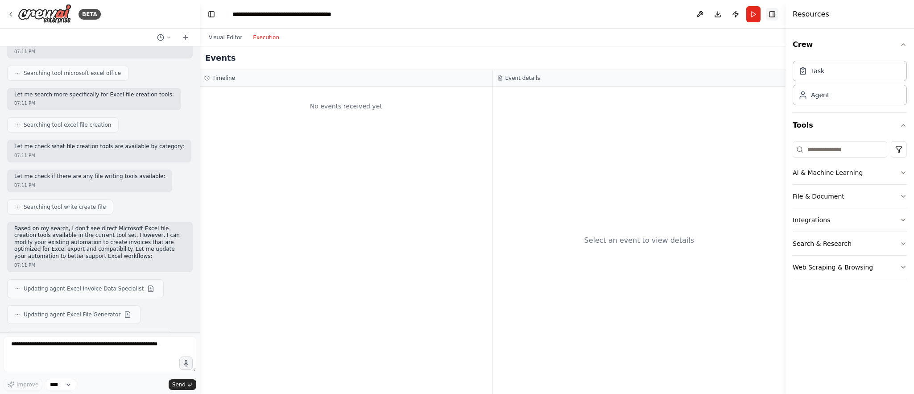
click at [770, 17] on button "Toggle Right Sidebar" at bounding box center [772, 14] width 12 height 12
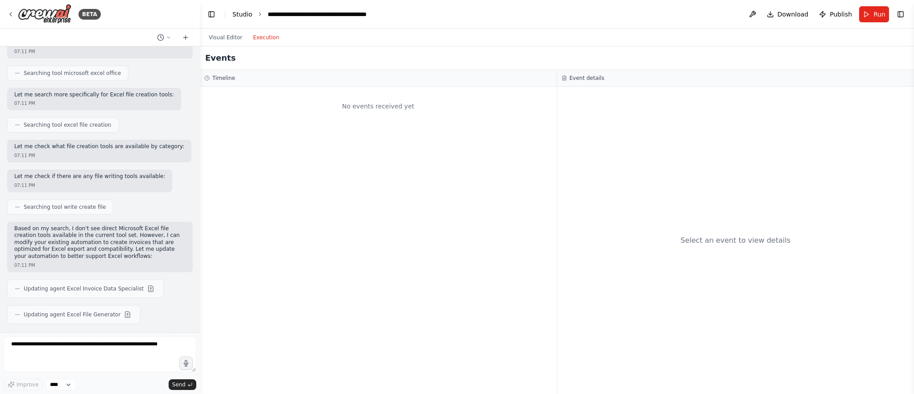
click at [245, 15] on link "Studio" at bounding box center [242, 14] width 20 height 7
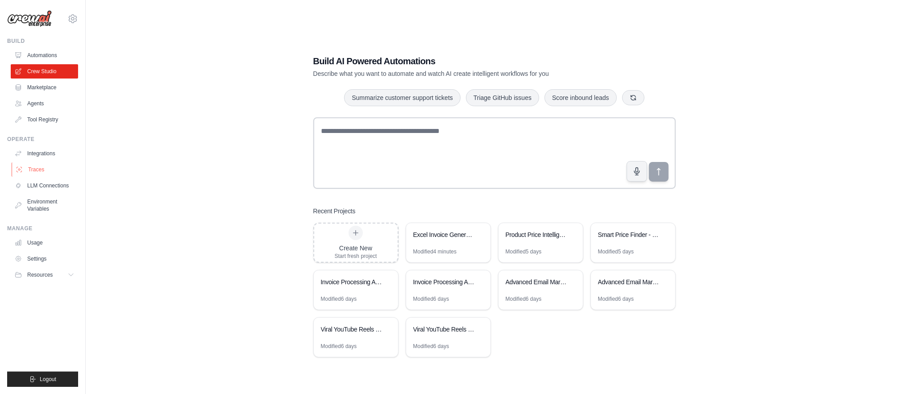
click at [44, 170] on link "Traces" at bounding box center [45, 169] width 67 height 14
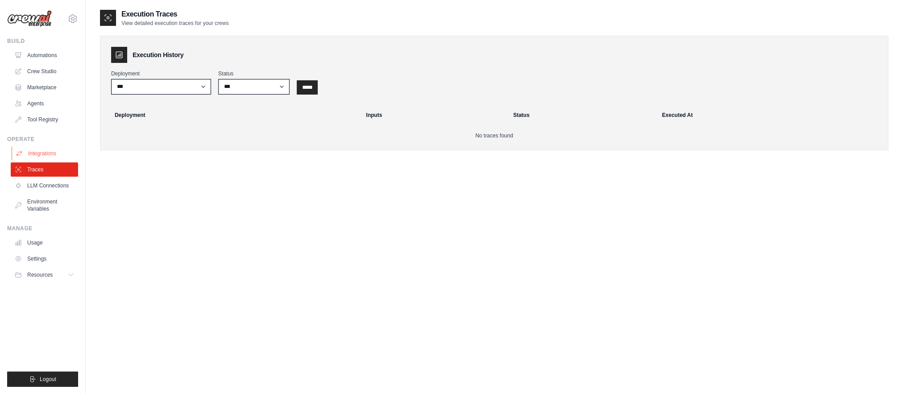
click at [50, 158] on link "Integrations" at bounding box center [45, 153] width 67 height 14
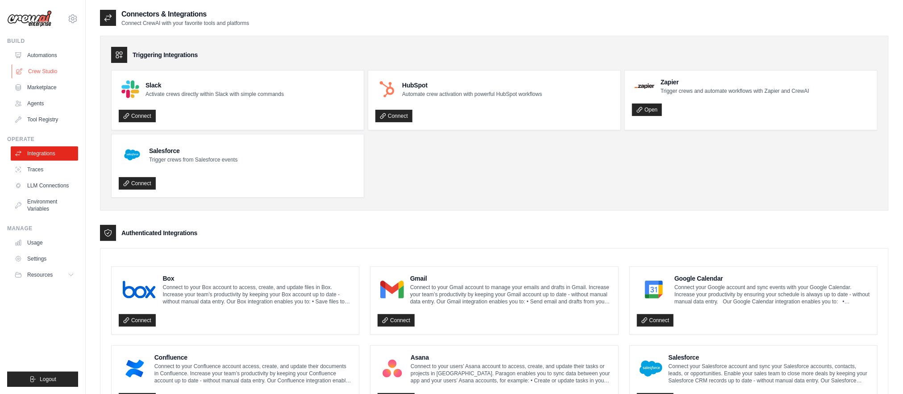
click at [55, 72] on link "Crew Studio" at bounding box center [45, 71] width 67 height 14
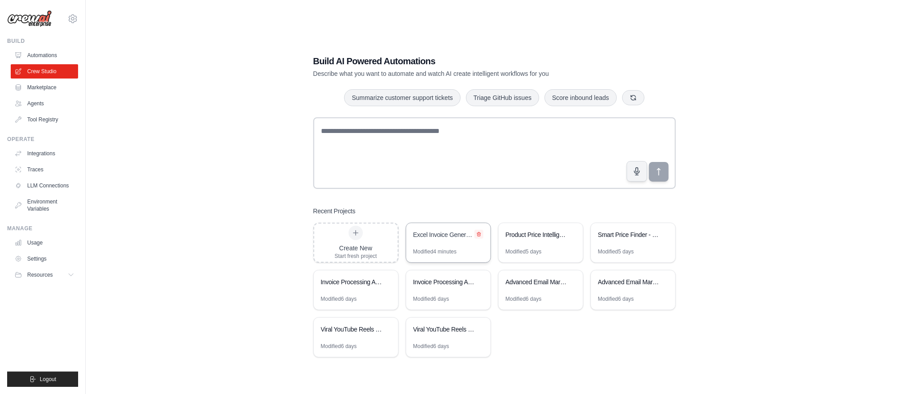
click at [478, 233] on icon at bounding box center [479, 234] width 4 height 4
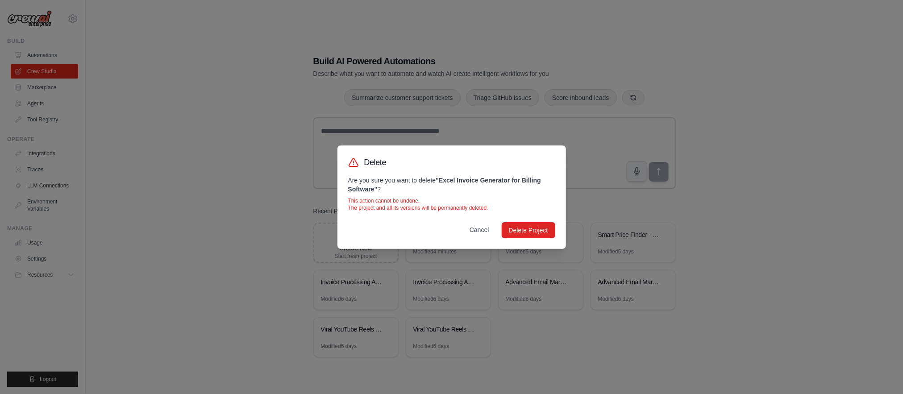
click at [481, 226] on button "Cancel" at bounding box center [479, 230] width 34 height 16
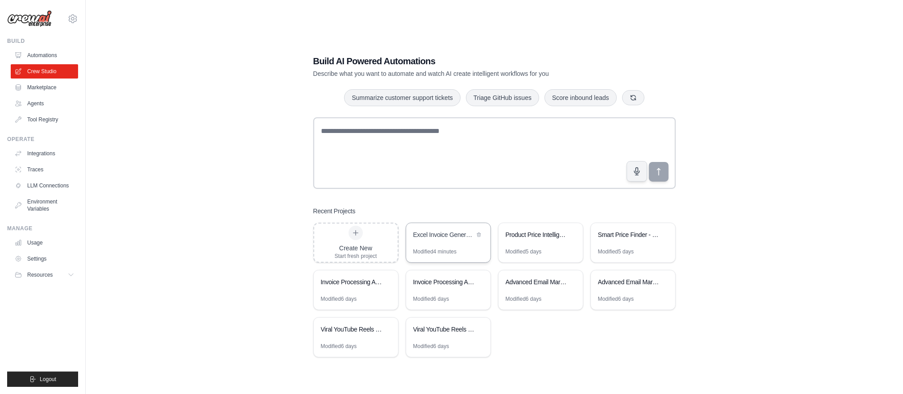
click at [446, 253] on div "Modified 4 minutes" at bounding box center [434, 251] width 43 height 7
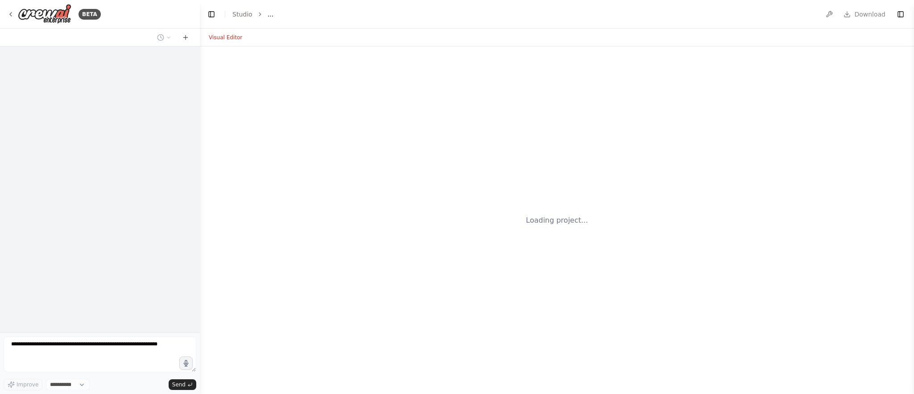
select select "****"
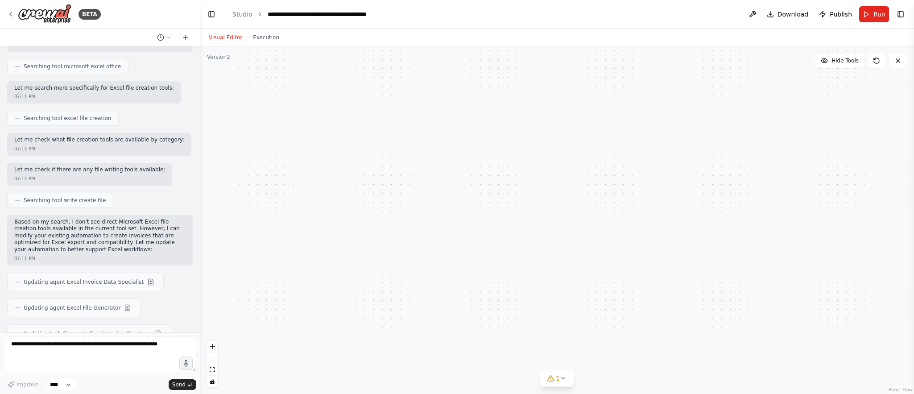
click at [427, 282] on div "Create Excel-Compatible Invoice File" at bounding box center [462, 281] width 87 height 14
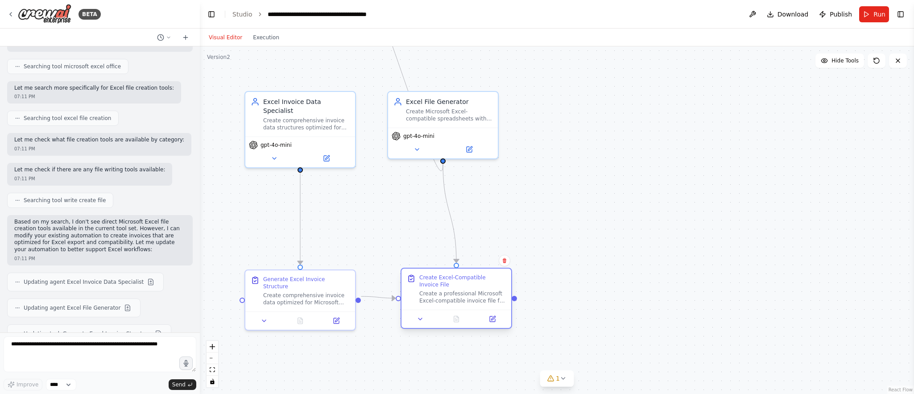
scroll to position [1002, 0]
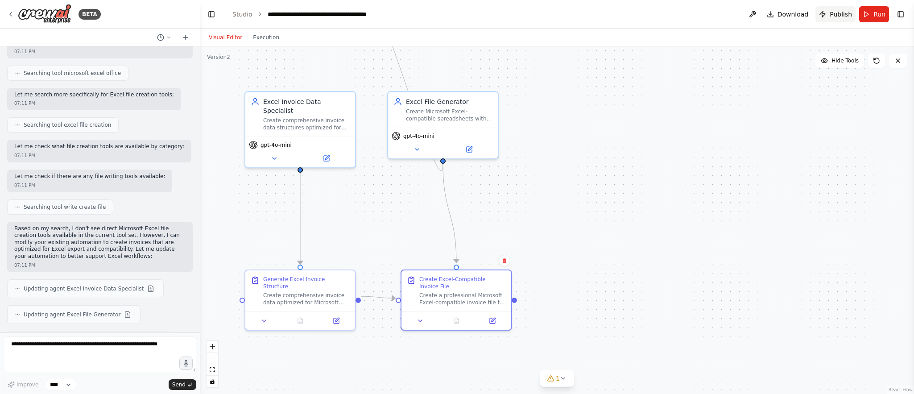
click at [833, 13] on span "Publish" at bounding box center [841, 14] width 22 height 9
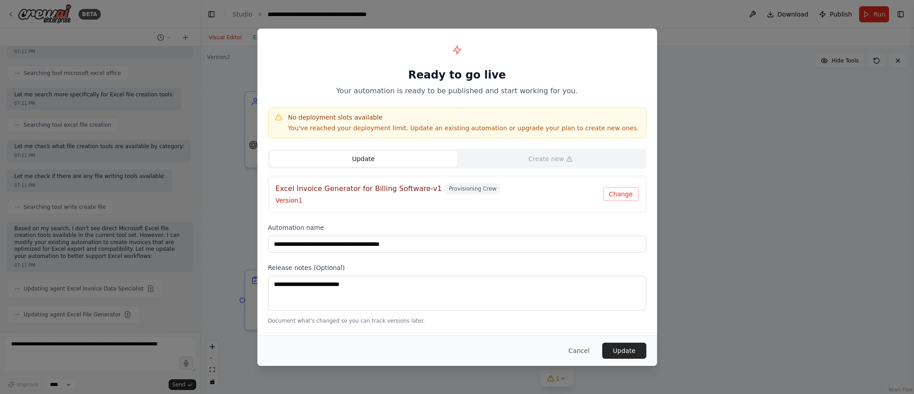
click at [373, 190] on h4 "Excel Invoice Generator for Billing Software-v1" at bounding box center [359, 188] width 166 height 11
copy h4 "Excel Invoice Generator for Billing Software-v1"
click at [609, 351] on button "Update" at bounding box center [624, 351] width 44 height 16
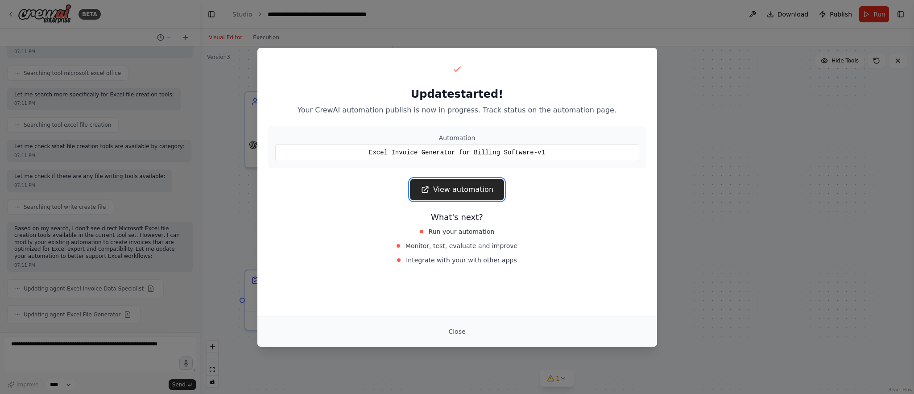
click at [464, 185] on link "View automation" at bounding box center [457, 189] width 94 height 21
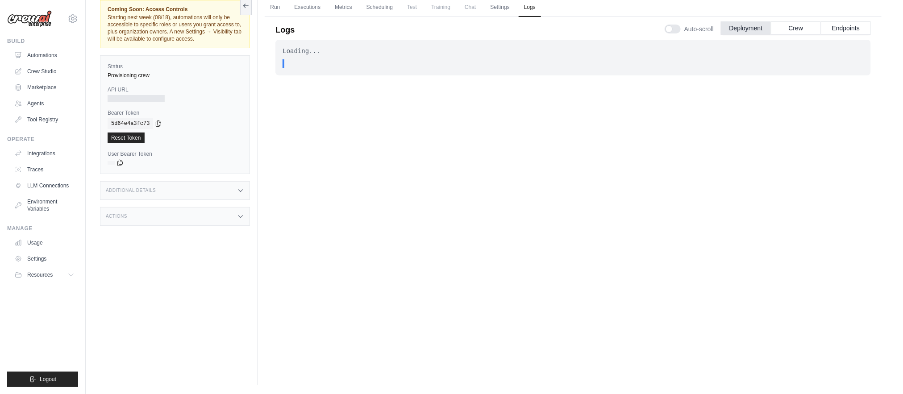
click at [368, 61] on div ". . ." at bounding box center [576, 63] width 576 height 9
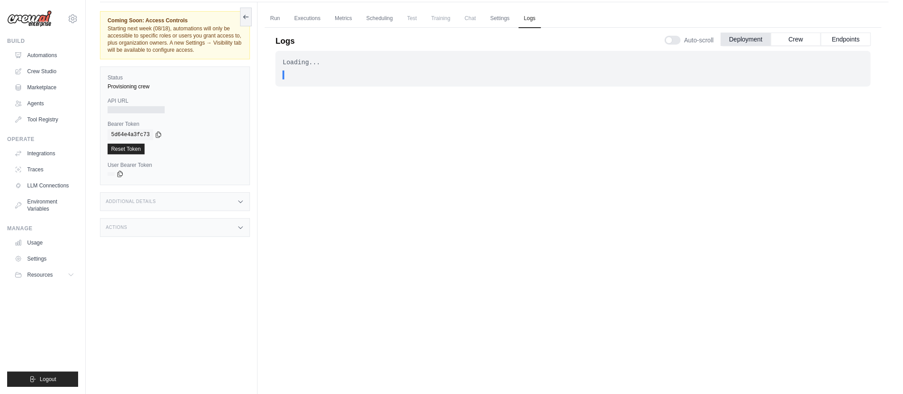
scroll to position [23, 0]
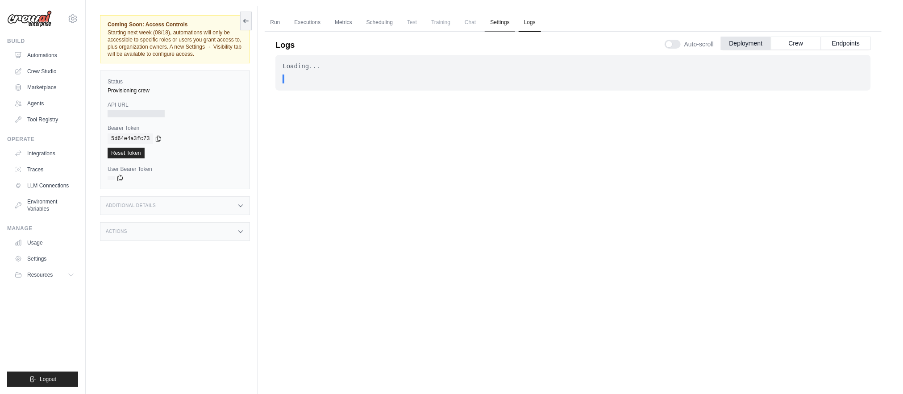
click at [502, 21] on link "Settings" at bounding box center [500, 22] width 30 height 19
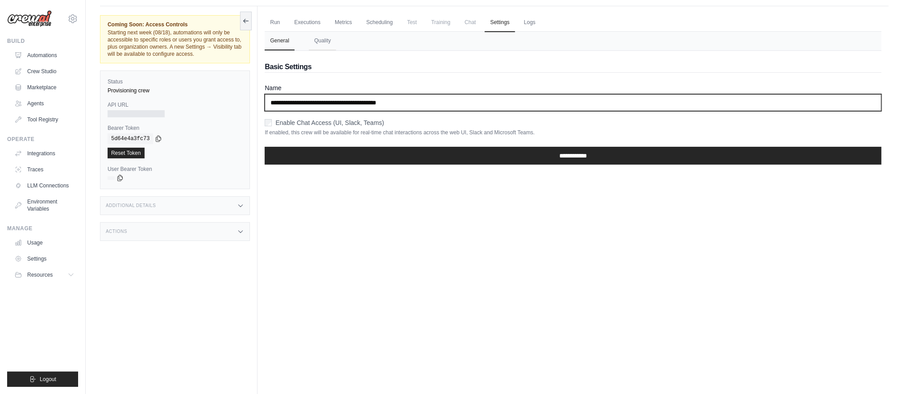
click at [363, 105] on input "**********" at bounding box center [573, 102] width 617 height 17
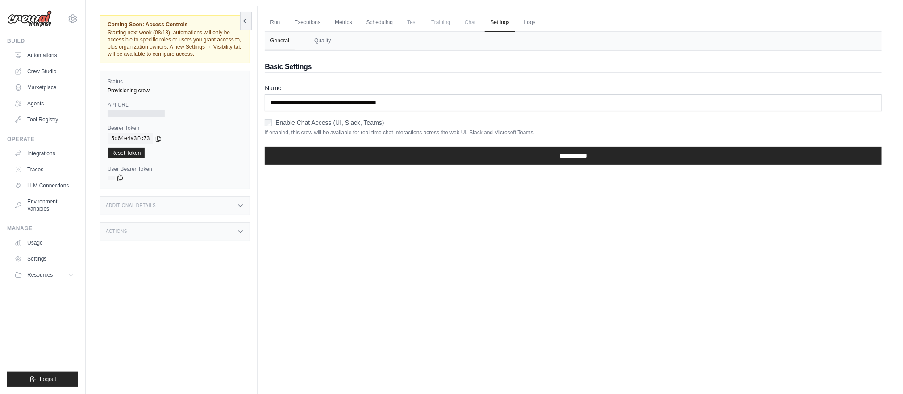
click at [475, 22] on span "Chat" at bounding box center [470, 22] width 22 height 18
click at [409, 24] on span "Test" at bounding box center [412, 22] width 21 height 18
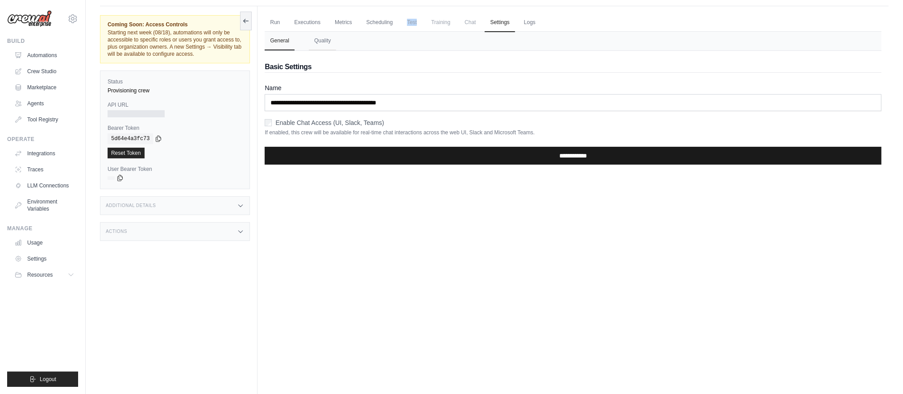
click at [319, 158] on input "**********" at bounding box center [573, 156] width 617 height 18
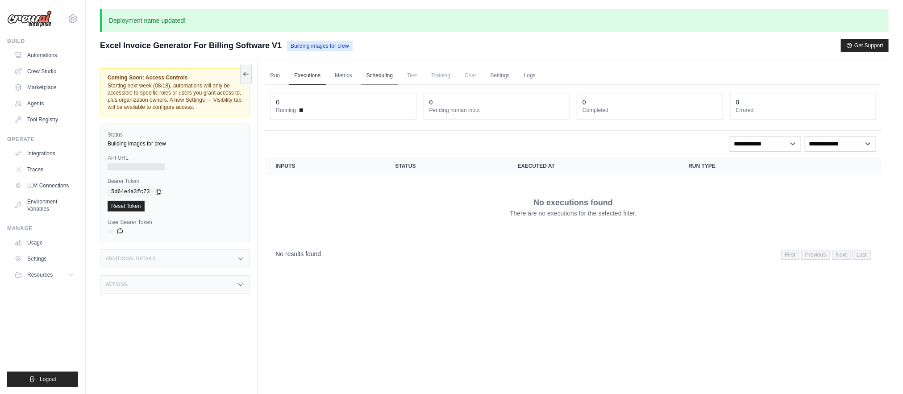
click at [396, 74] on link "Scheduling" at bounding box center [379, 75] width 37 height 19
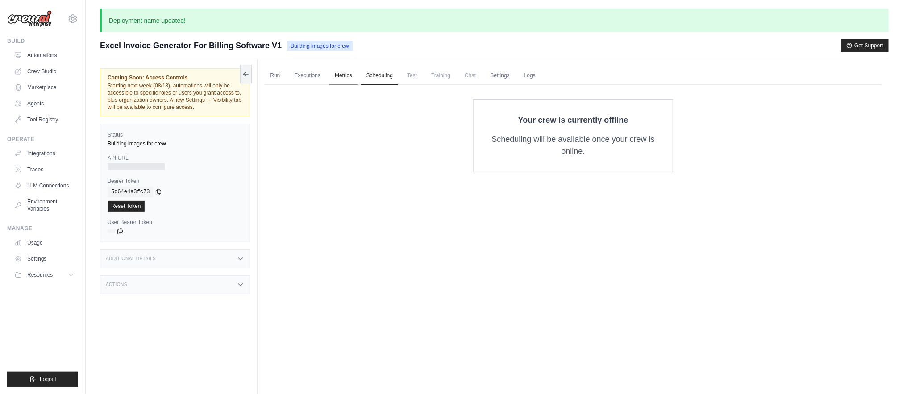
click at [337, 77] on link "Metrics" at bounding box center [343, 75] width 28 height 19
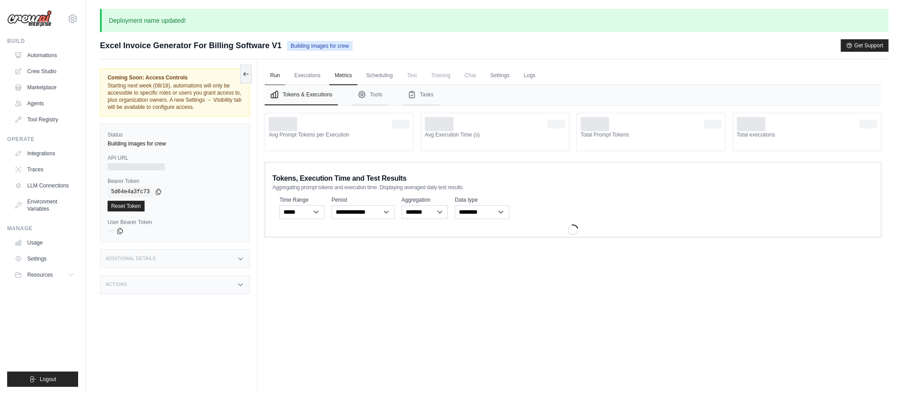
click at [279, 80] on link "Run" at bounding box center [275, 75] width 21 height 19
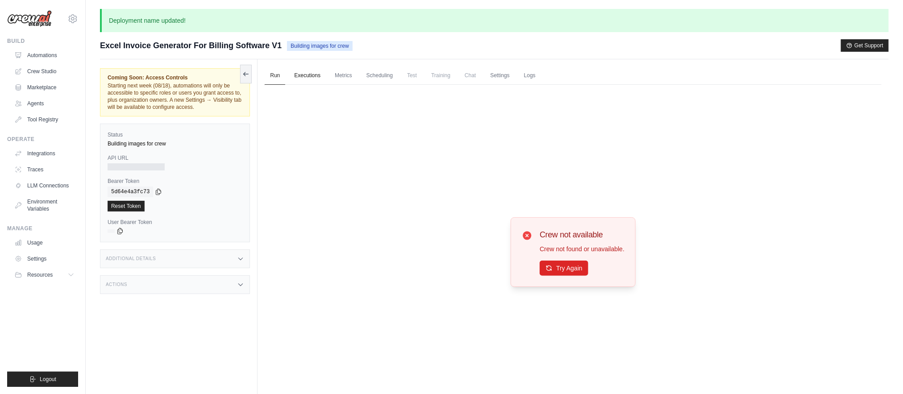
click at [306, 75] on link "Executions" at bounding box center [307, 75] width 37 height 19
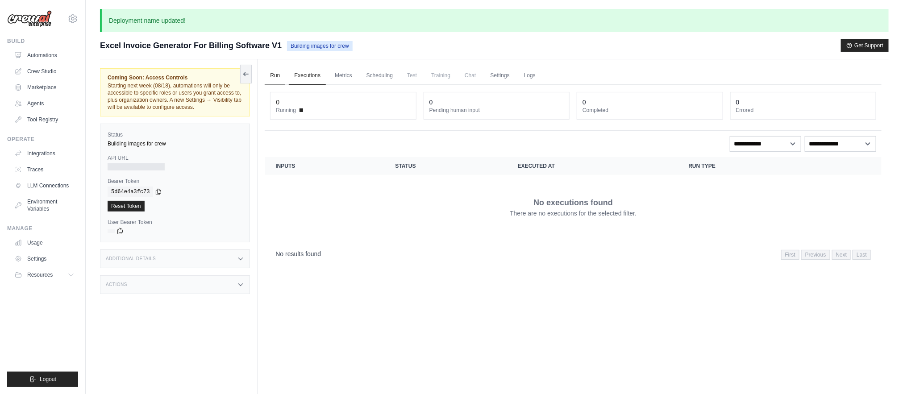
click at [275, 76] on link "Run" at bounding box center [275, 75] width 21 height 19
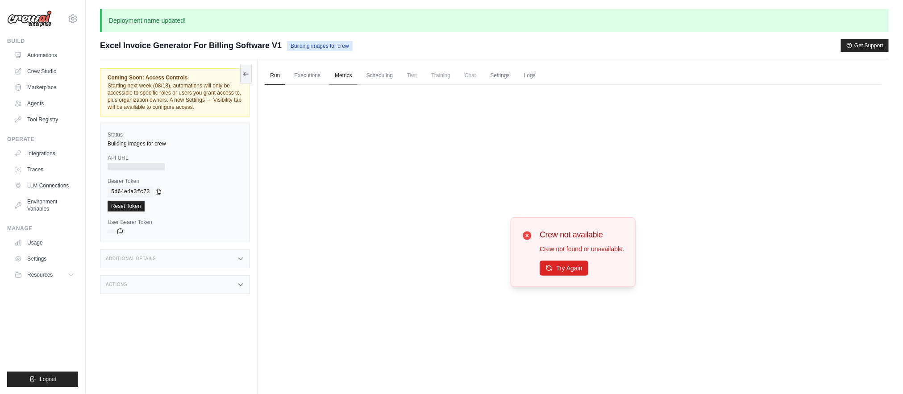
click at [355, 74] on link "Metrics" at bounding box center [343, 75] width 28 height 19
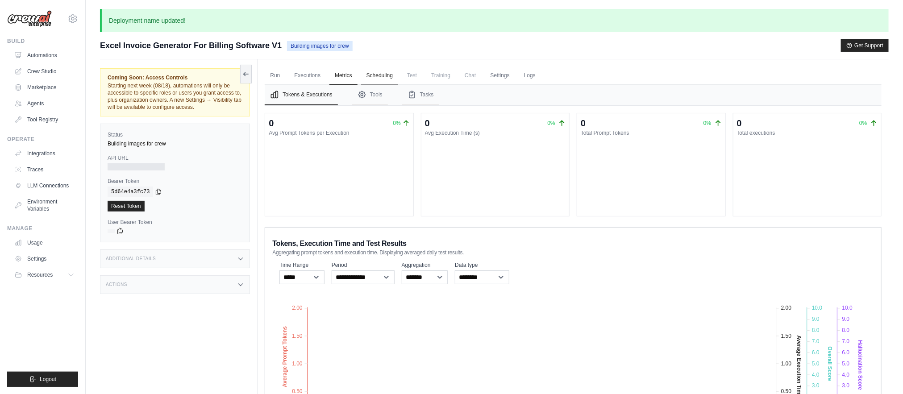
click at [368, 74] on link "Scheduling" at bounding box center [379, 75] width 37 height 19
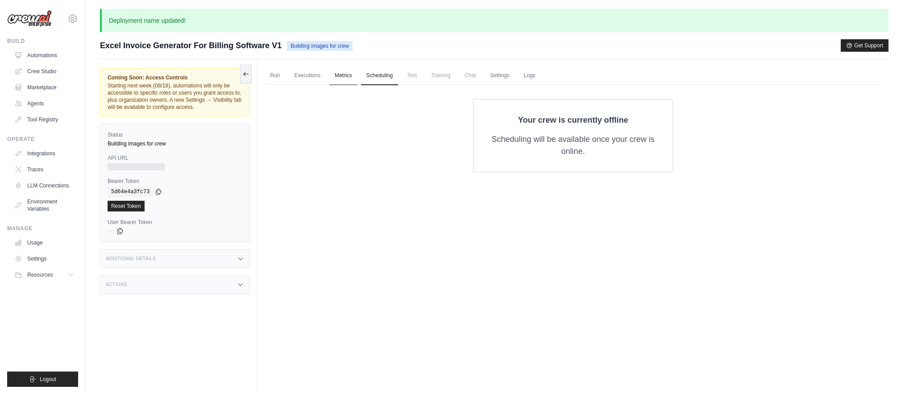
click at [340, 74] on link "Metrics" at bounding box center [343, 75] width 28 height 19
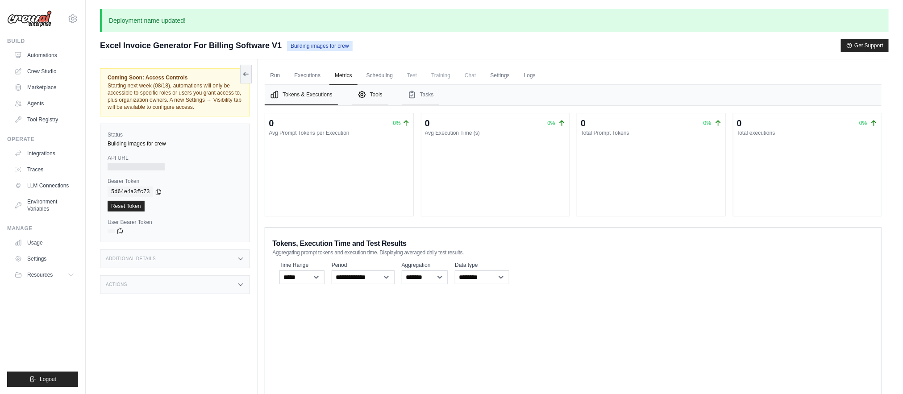
click at [357, 94] on icon "Tabs" at bounding box center [361, 94] width 9 height 9
click at [372, 98] on button "Tools" at bounding box center [370, 95] width 36 height 21
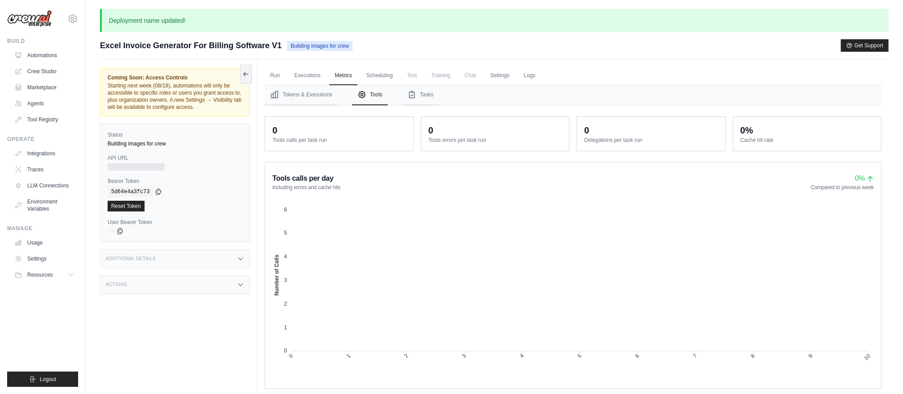
click at [412, 79] on span "Test" at bounding box center [412, 75] width 21 height 18
click at [440, 78] on span "Training" at bounding box center [441, 75] width 30 height 18
click at [448, 78] on span "Training" at bounding box center [441, 75] width 30 height 18
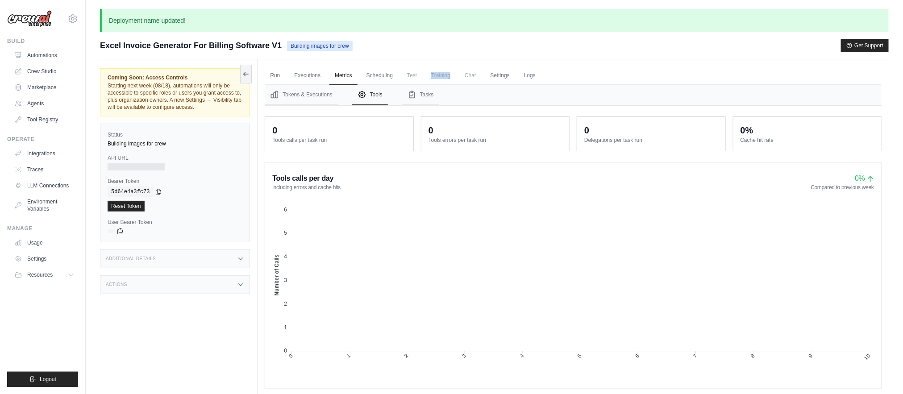
click at [448, 78] on span "Training" at bounding box center [441, 75] width 30 height 18
click at [108, 207] on link "Reset Token" at bounding box center [126, 206] width 37 height 11
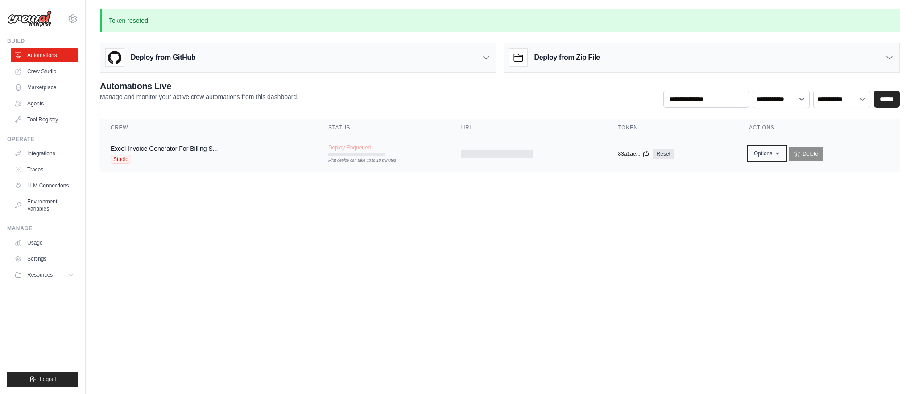
click at [763, 149] on button "Options" at bounding box center [767, 153] width 36 height 13
click at [740, 207] on link "Export MCP Server" at bounding box center [735, 206] width 100 height 16
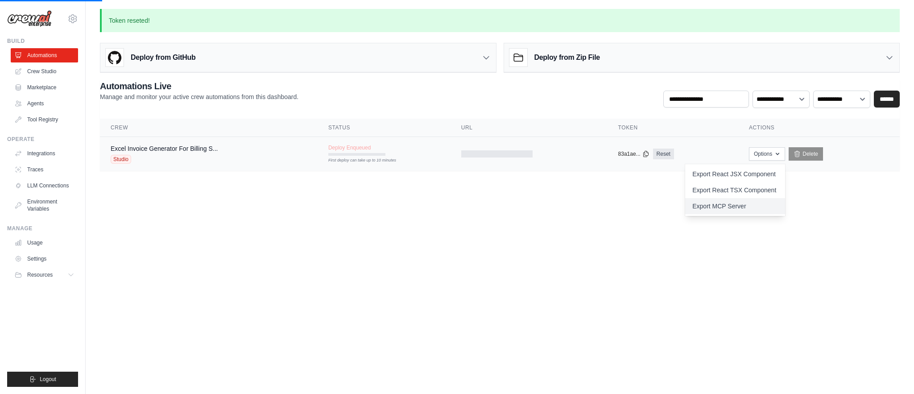
click at [740, 207] on link "Export MCP Server" at bounding box center [735, 206] width 100 height 16
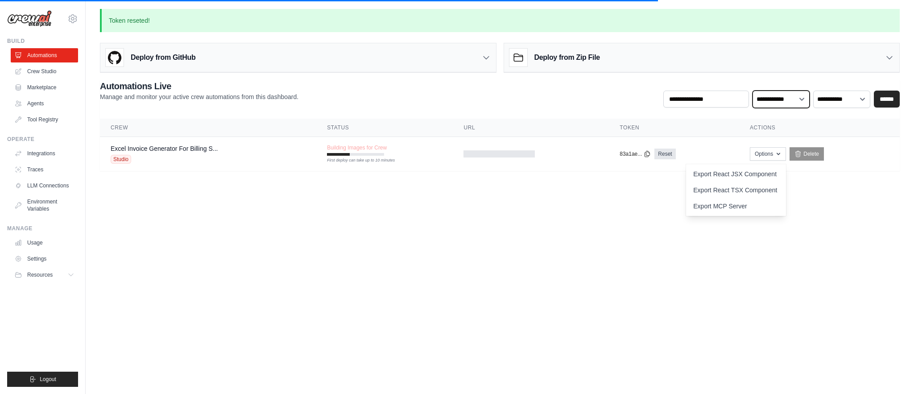
click at [765, 99] on select "**********" at bounding box center [781, 99] width 57 height 17
select select "******"
click at [753, 91] on select "**********" at bounding box center [781, 99] width 57 height 17
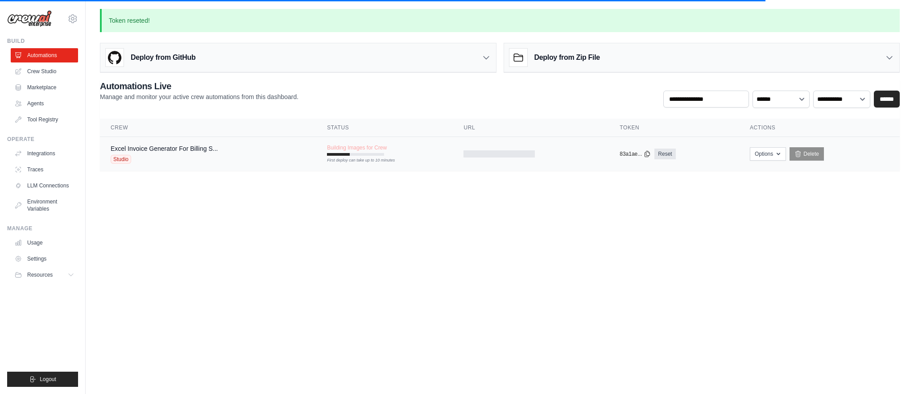
click at [352, 150] on span "Building Images for Crew" at bounding box center [357, 147] width 60 height 7
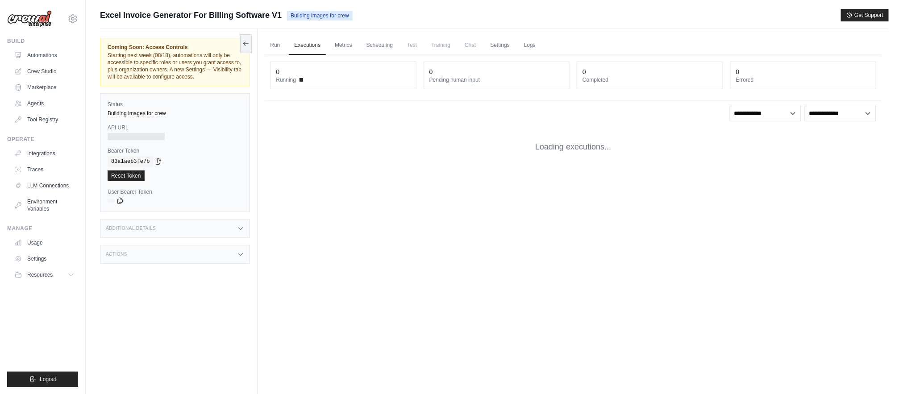
click at [191, 233] on div "Additional Details" at bounding box center [175, 228] width 150 height 19
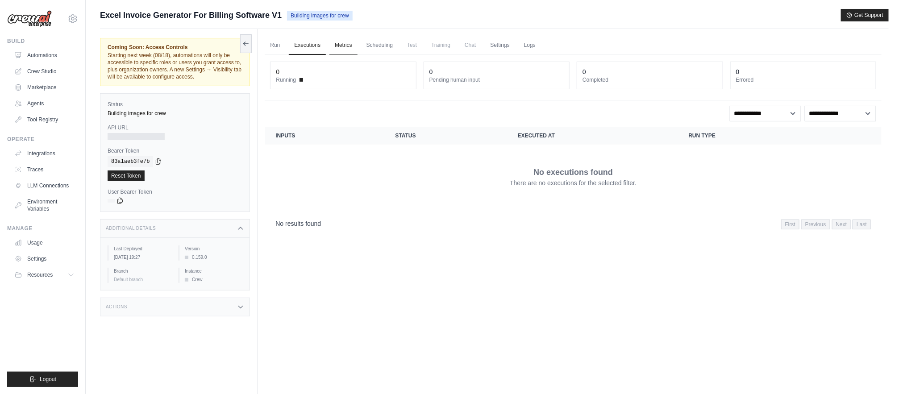
click at [340, 51] on link "Metrics" at bounding box center [343, 45] width 28 height 19
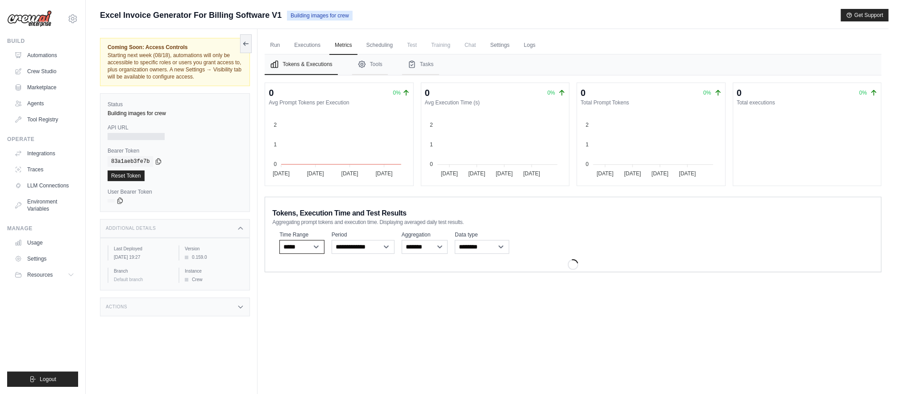
click at [310, 245] on select "***** ****** *******" at bounding box center [301, 247] width 45 height 14
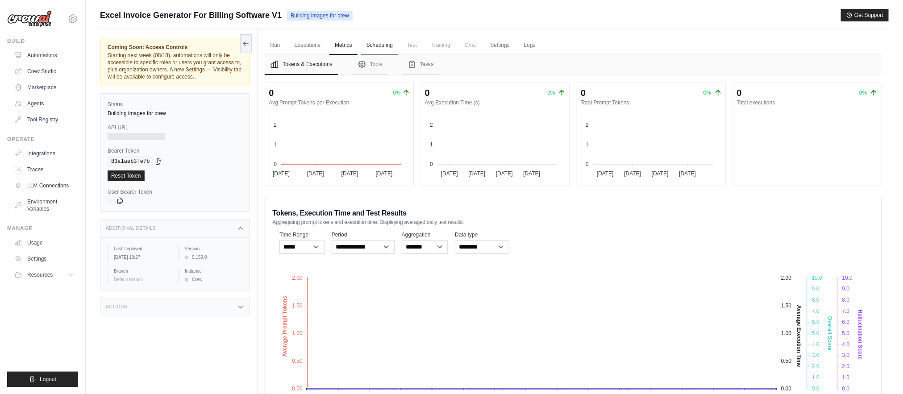
click at [388, 45] on link "Scheduling" at bounding box center [379, 45] width 37 height 19
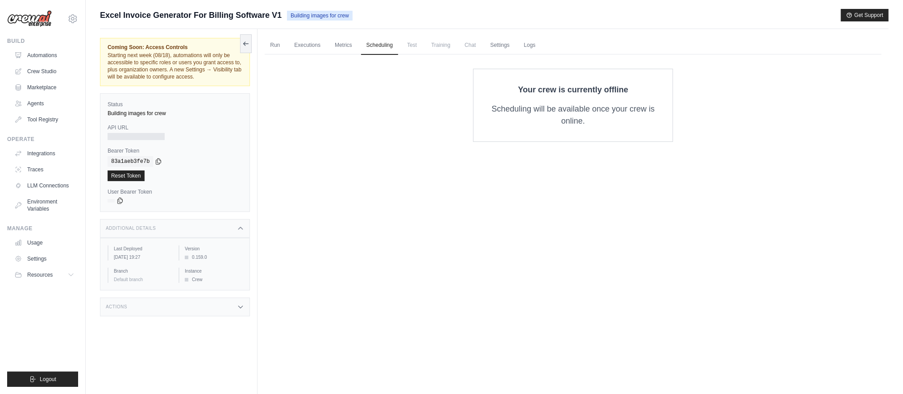
click at [415, 46] on span "Test" at bounding box center [412, 45] width 21 height 18
click at [299, 44] on link "Executions" at bounding box center [307, 45] width 37 height 19
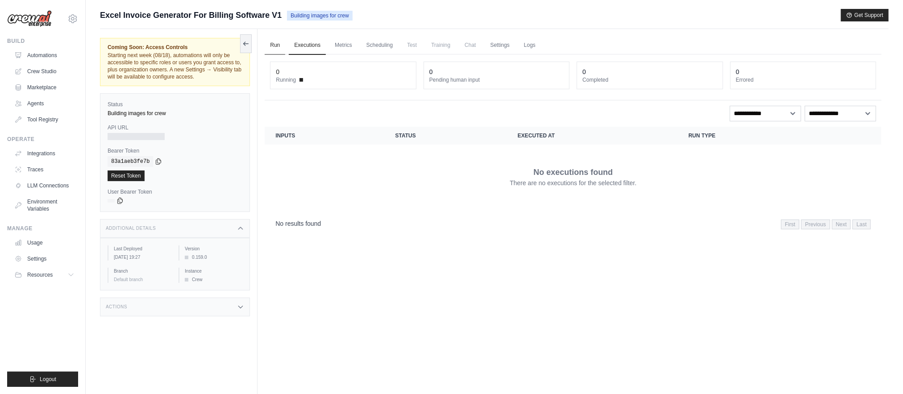
click at [280, 47] on link "Run" at bounding box center [275, 45] width 21 height 19
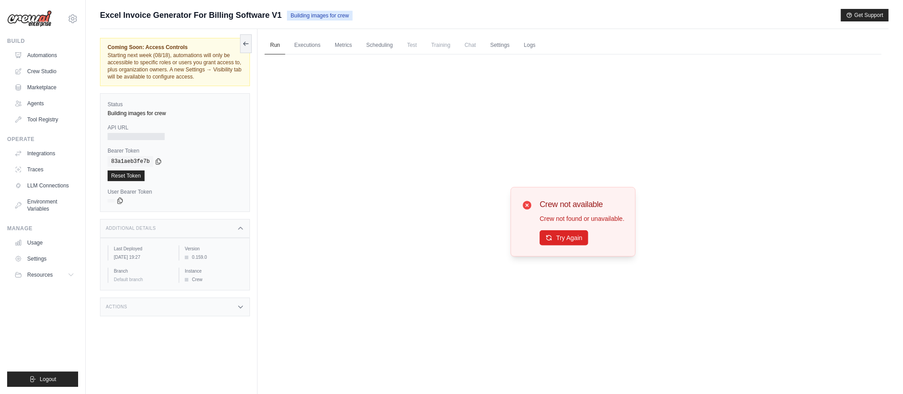
click at [412, 44] on span "Test" at bounding box center [412, 45] width 21 height 18
click at [470, 49] on span "Chat" at bounding box center [470, 45] width 22 height 18
click at [526, 46] on link "Logs" at bounding box center [529, 45] width 22 height 19
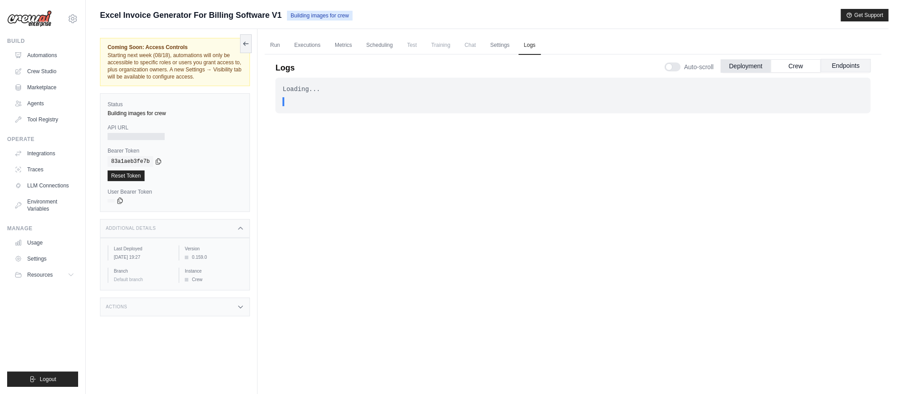
click at [830, 65] on button "Endpoints" at bounding box center [846, 65] width 50 height 13
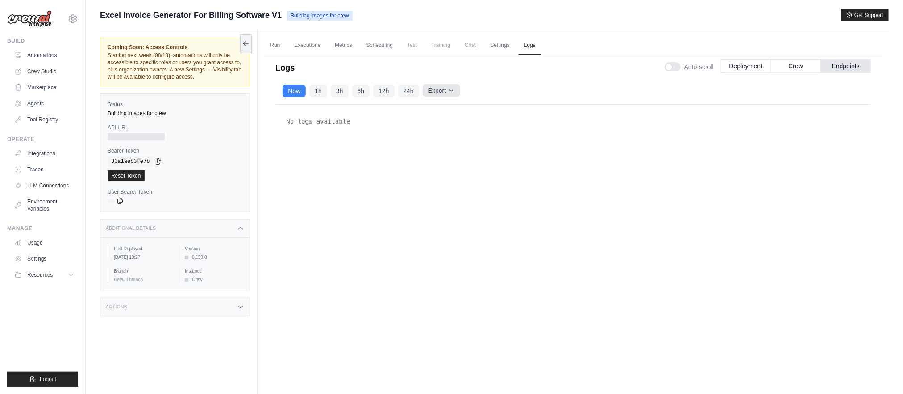
click at [454, 89] on icon "button" at bounding box center [451, 90] width 7 height 7
click at [792, 69] on button "Crew" at bounding box center [796, 65] width 50 height 13
click at [758, 67] on button "Deployment" at bounding box center [746, 65] width 50 height 13
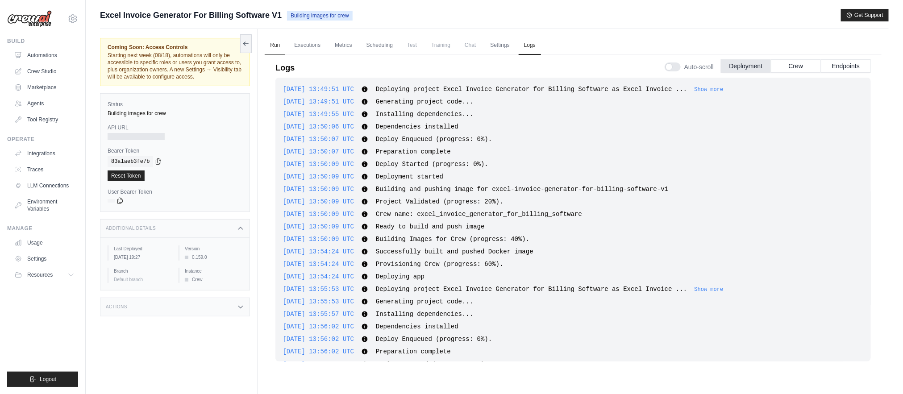
scroll to position [201, 0]
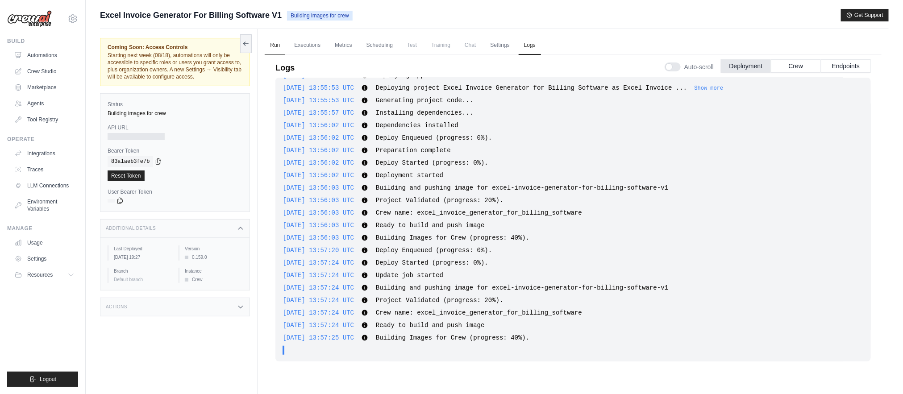
click at [277, 50] on link "Run" at bounding box center [275, 45] width 21 height 19
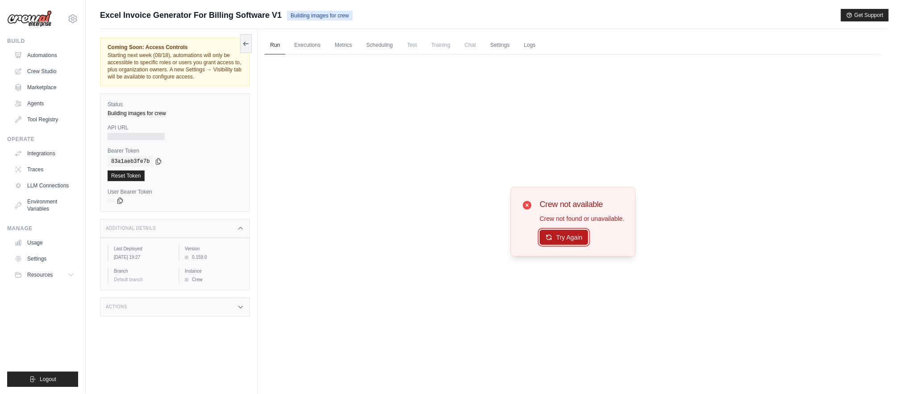
click at [550, 242] on button "Try Again" at bounding box center [563, 237] width 49 height 15
click at [302, 46] on link "Executions" at bounding box center [307, 45] width 37 height 19
